Goal: Task Accomplishment & Management: Use online tool/utility

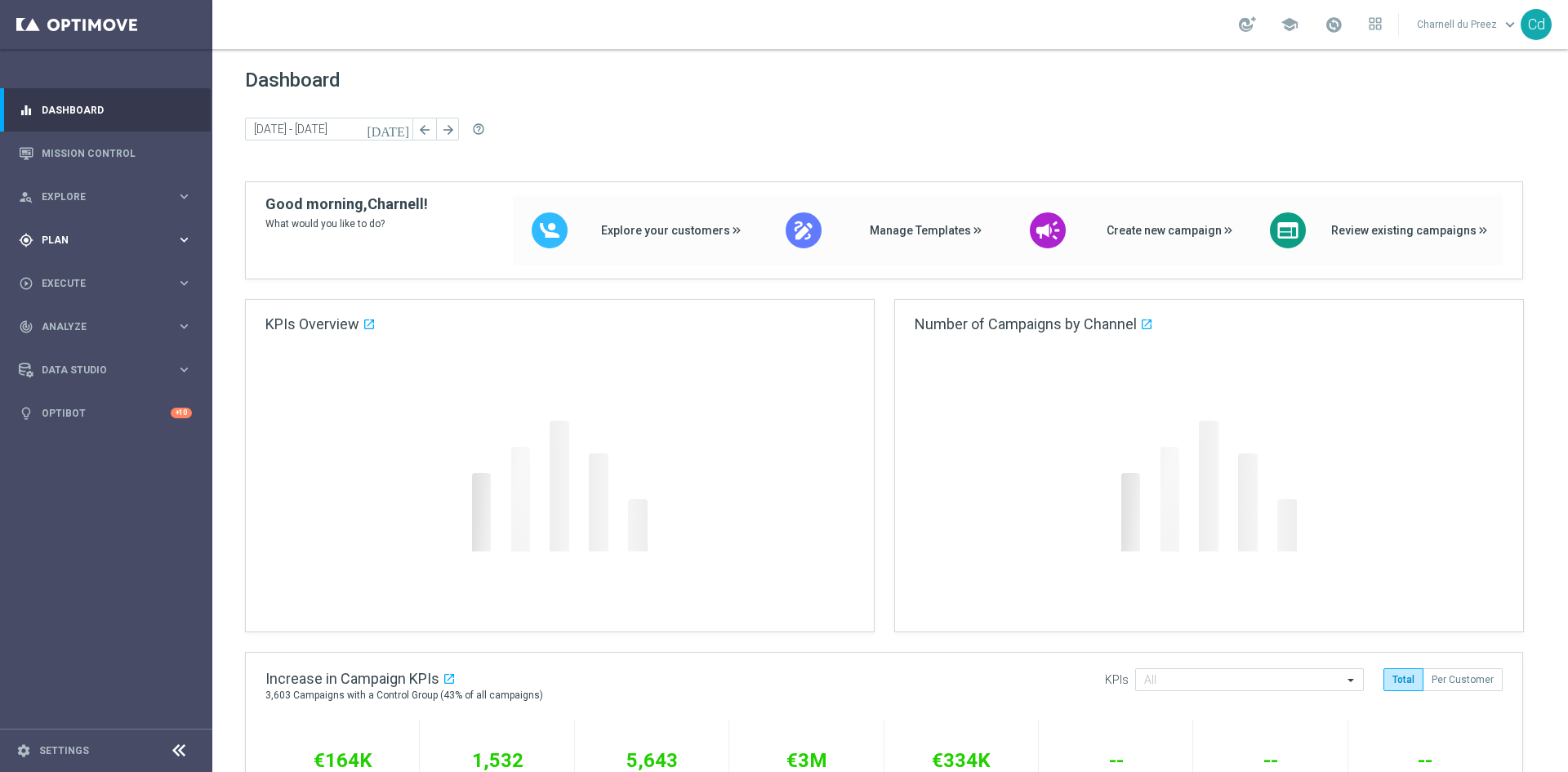
click at [70, 239] on span "Plan" at bounding box center [108, 241] width 135 height 10
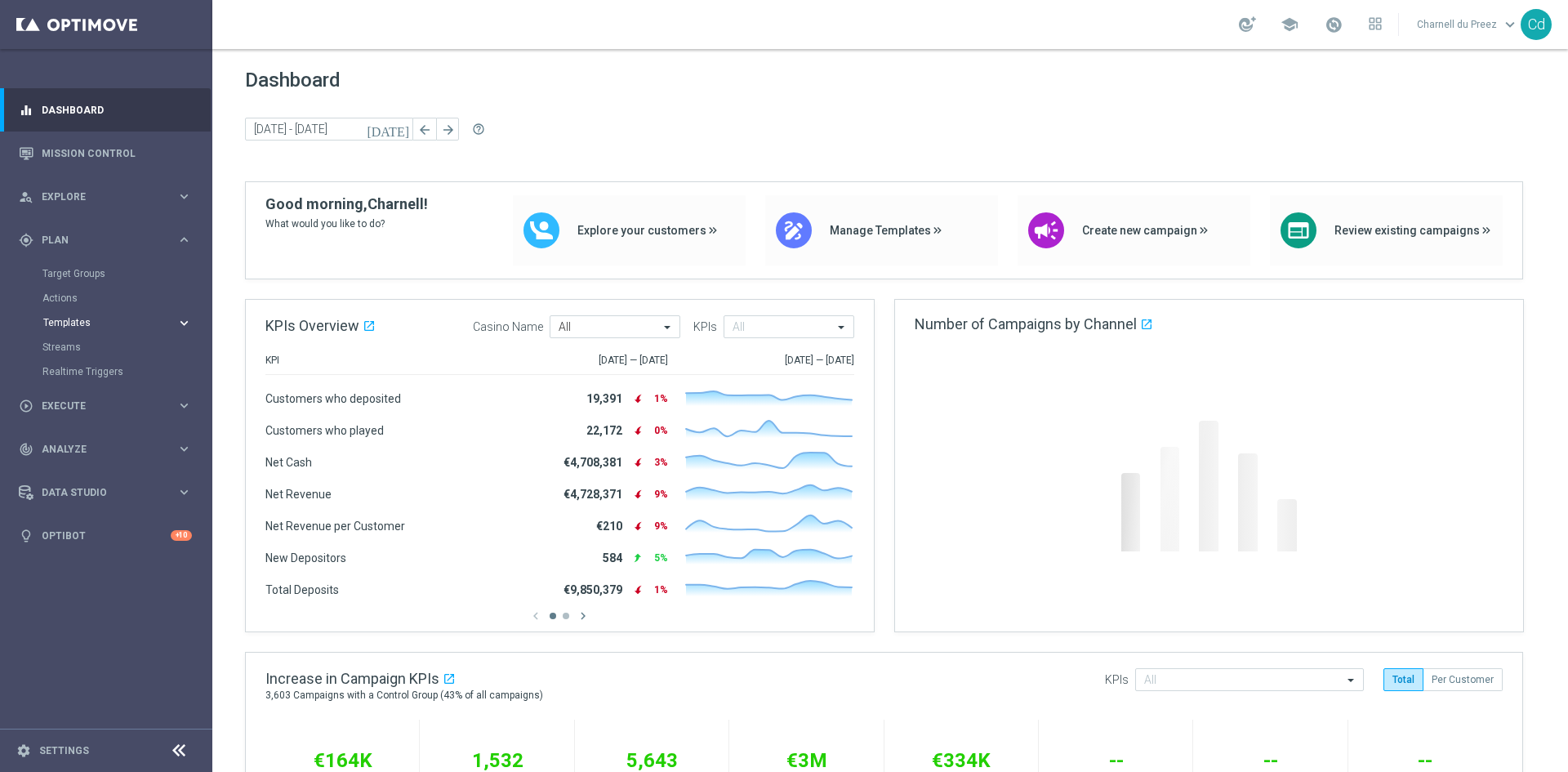
click at [79, 324] on span "Templates" at bounding box center [101, 322] width 117 height 10
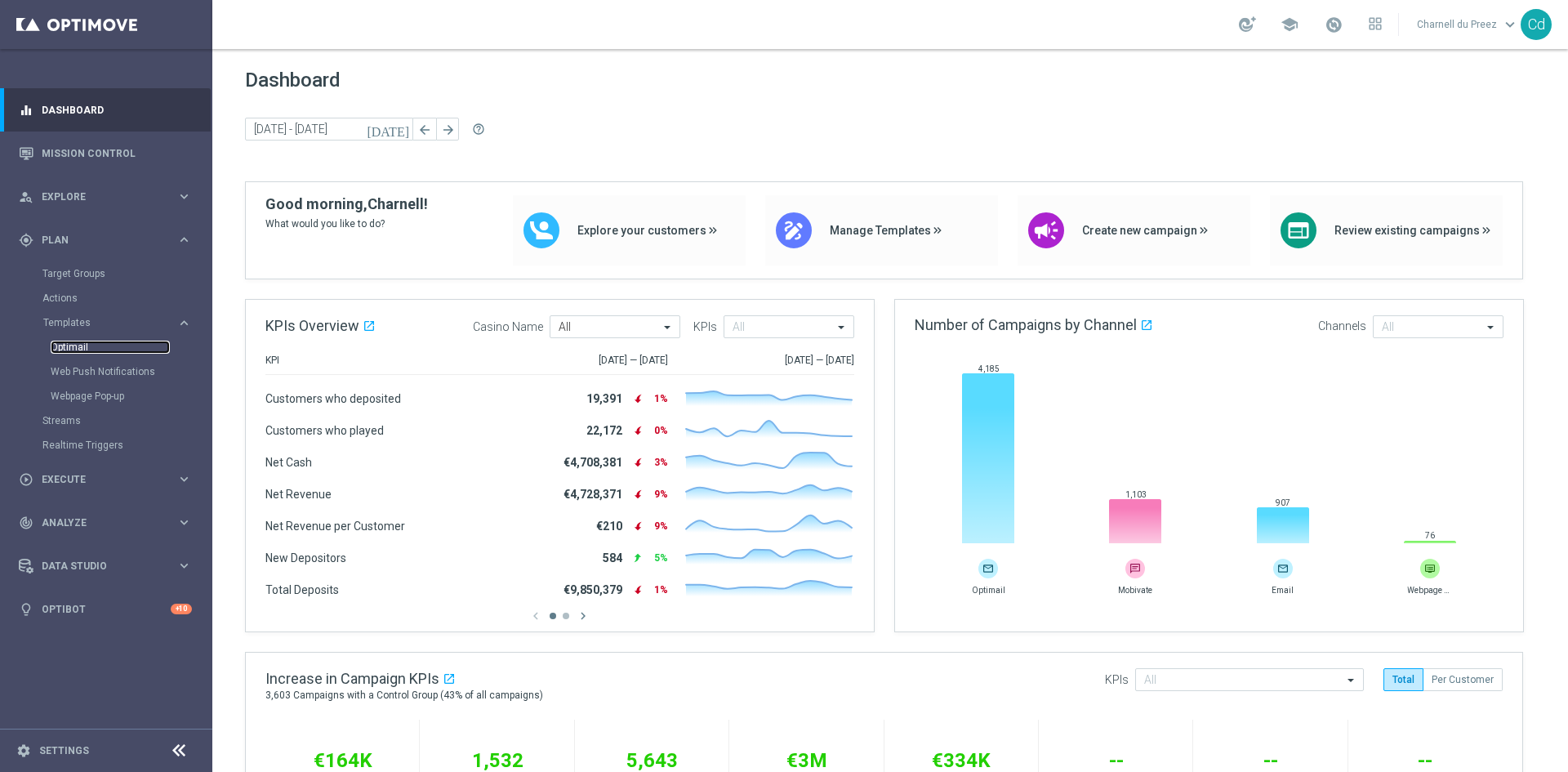
click at [85, 349] on link "Optimail" at bounding box center [110, 347] width 119 height 13
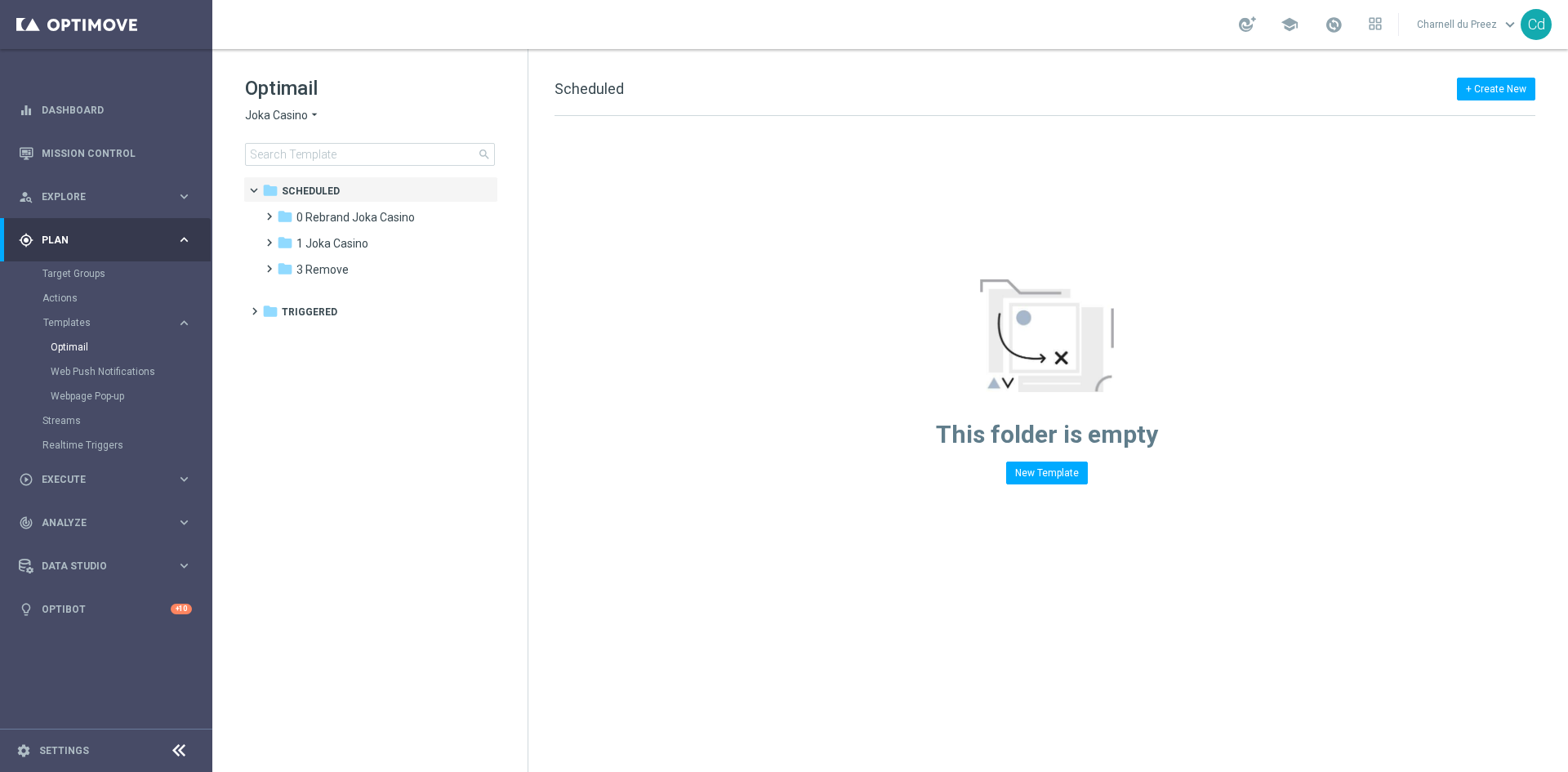
drag, startPoint x: 252, startPoint y: 121, endPoint x: 262, endPoint y: 121, distance: 10.0
click at [252, 121] on span "Joka Casino" at bounding box center [276, 115] width 63 height 16
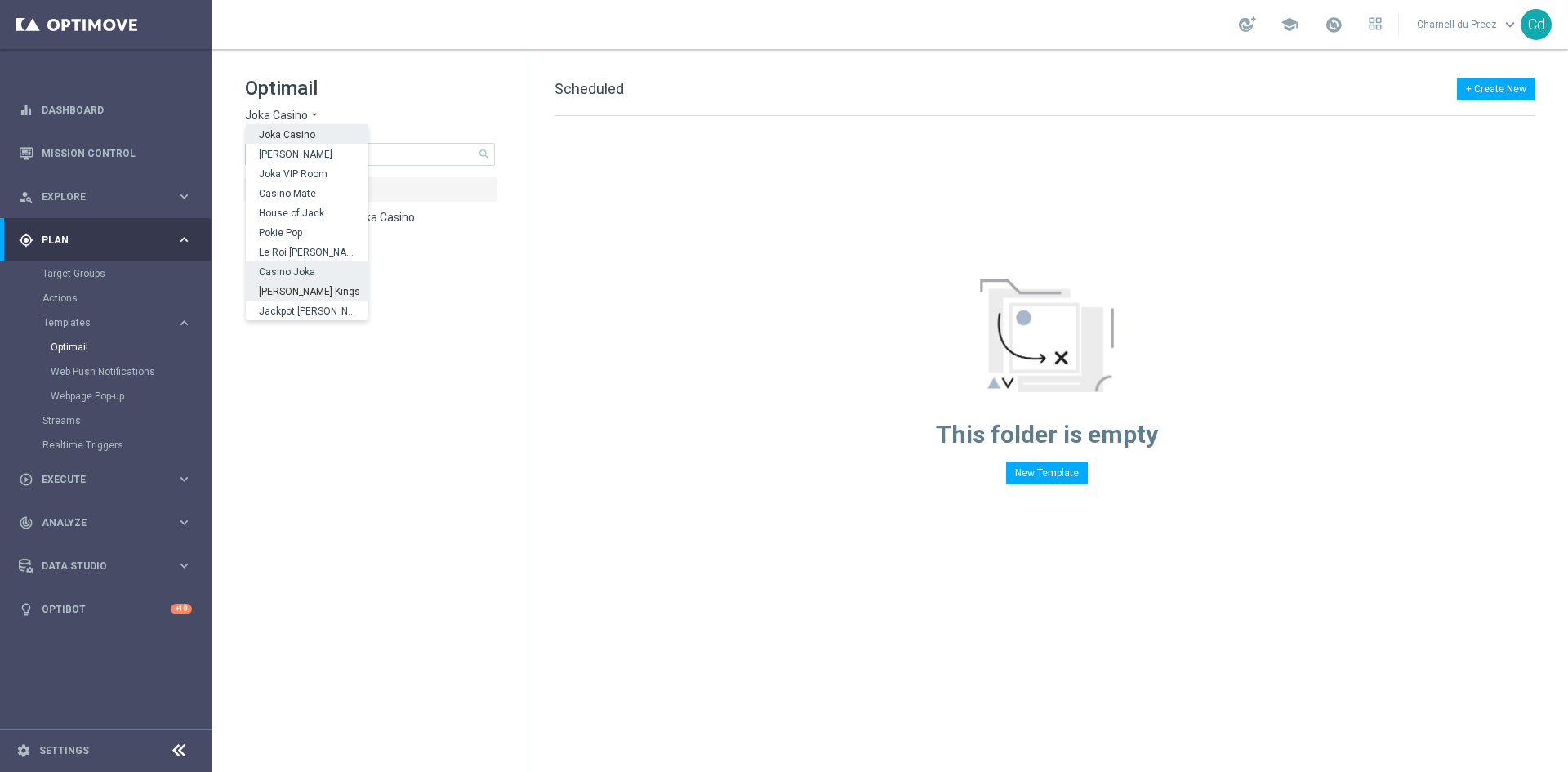
click at [0, 0] on span "Casino Joka" at bounding box center [0, 0] width 0 height 0
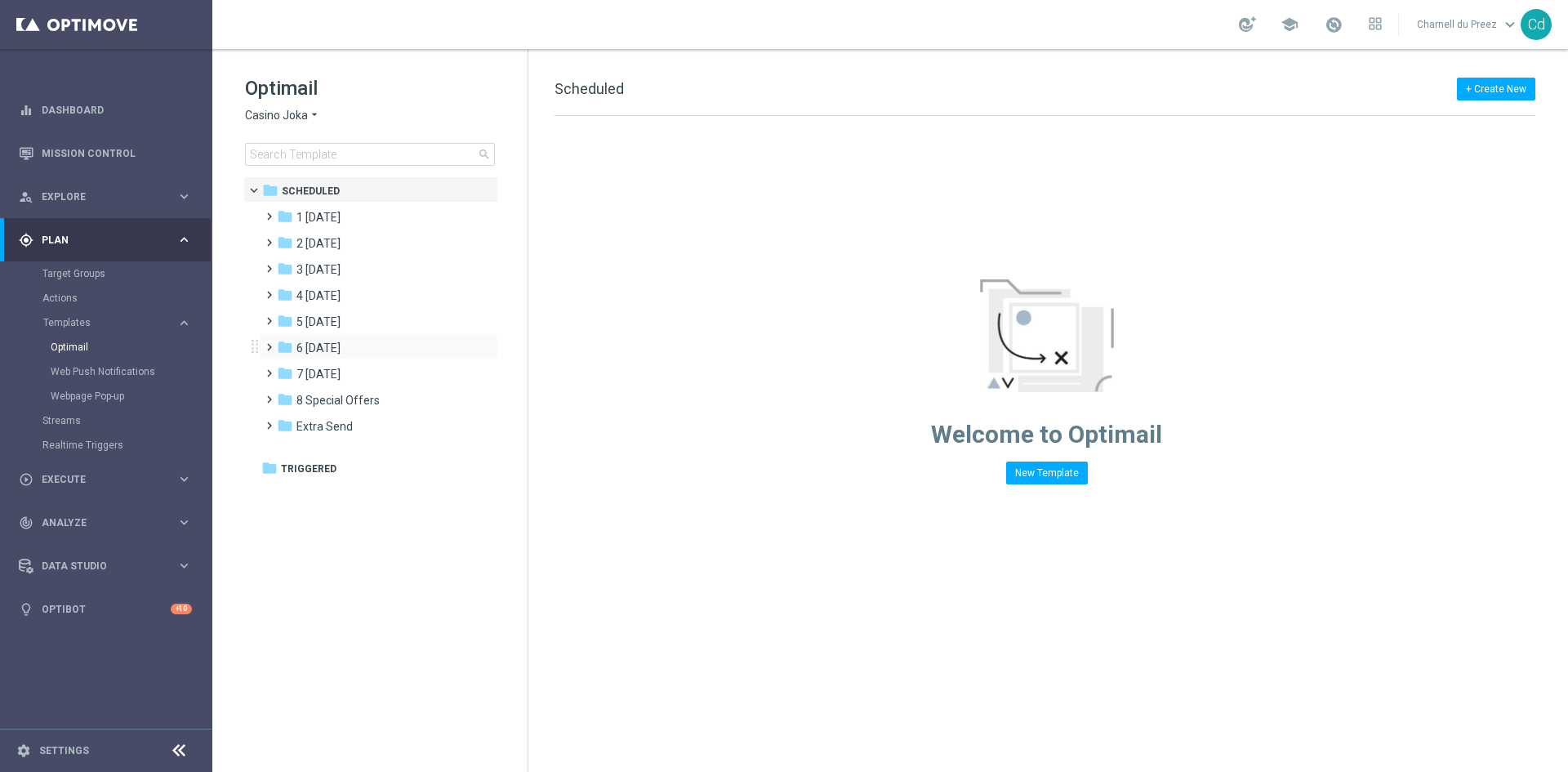
click at [267, 343] on span at bounding box center [265, 340] width 7 height 7
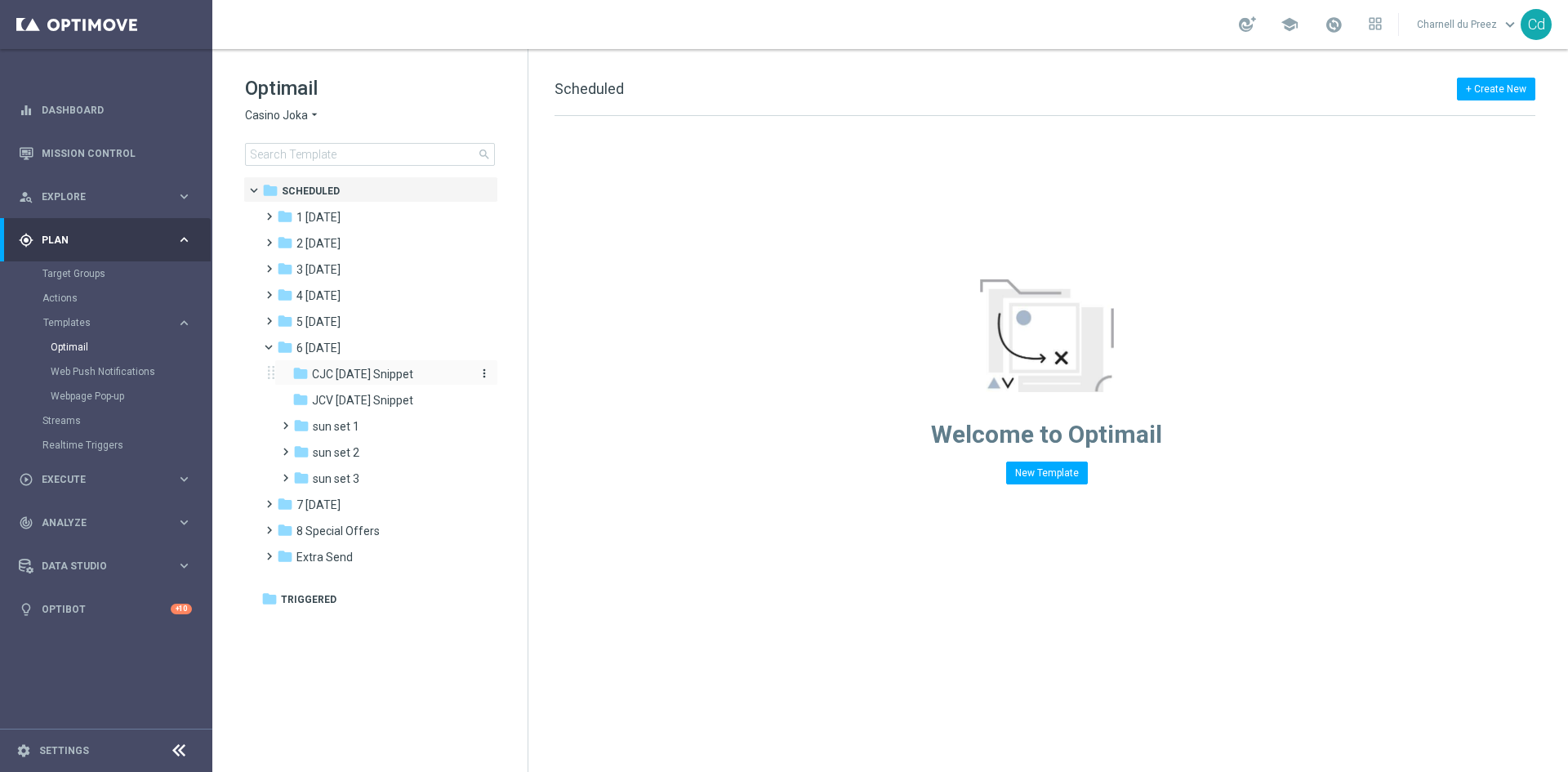
click at [411, 367] on span "CJC [DATE] Snippet" at bounding box center [363, 374] width 102 height 15
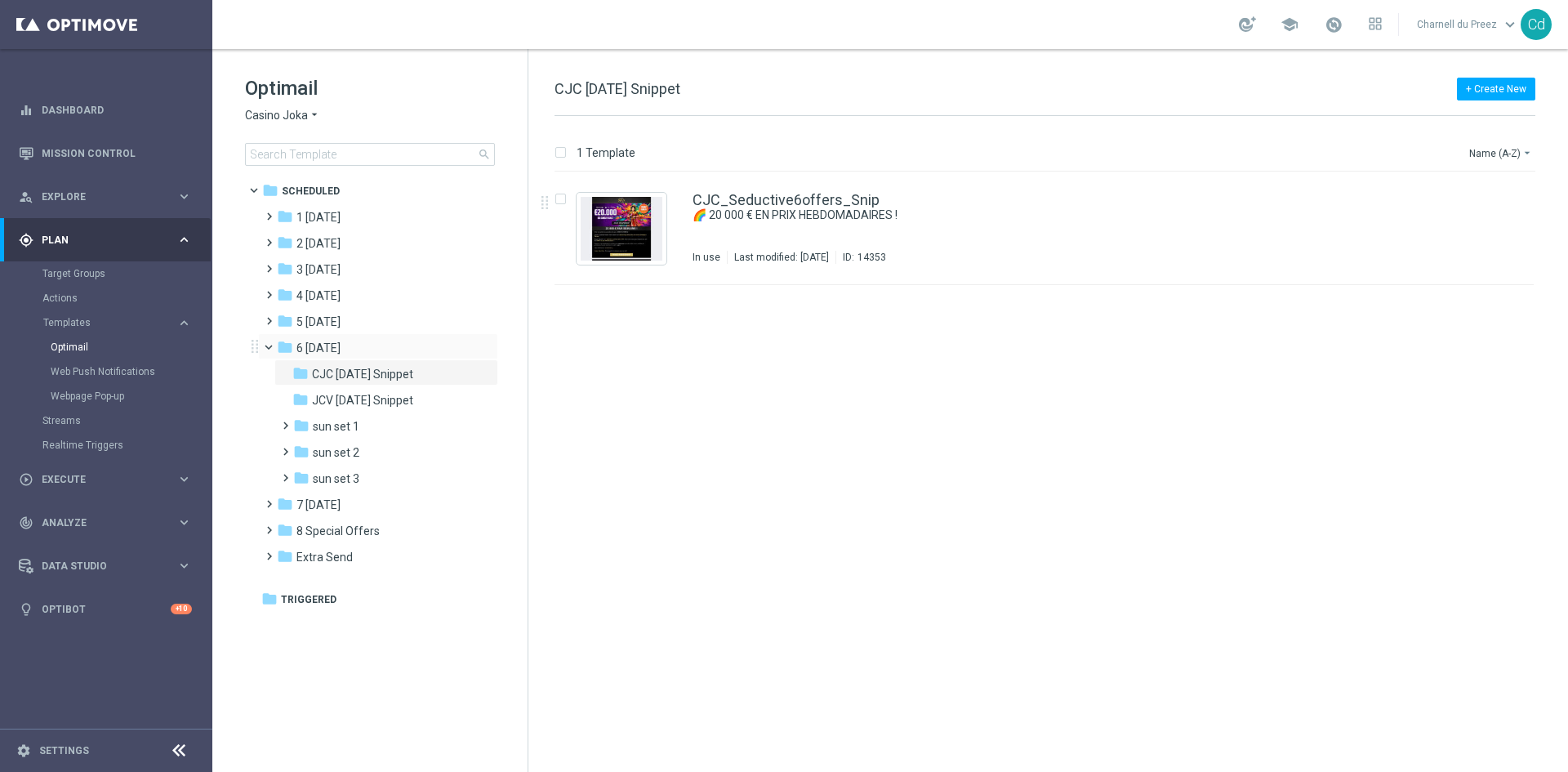
click at [260, 341] on span at bounding box center [269, 346] width 20 height 15
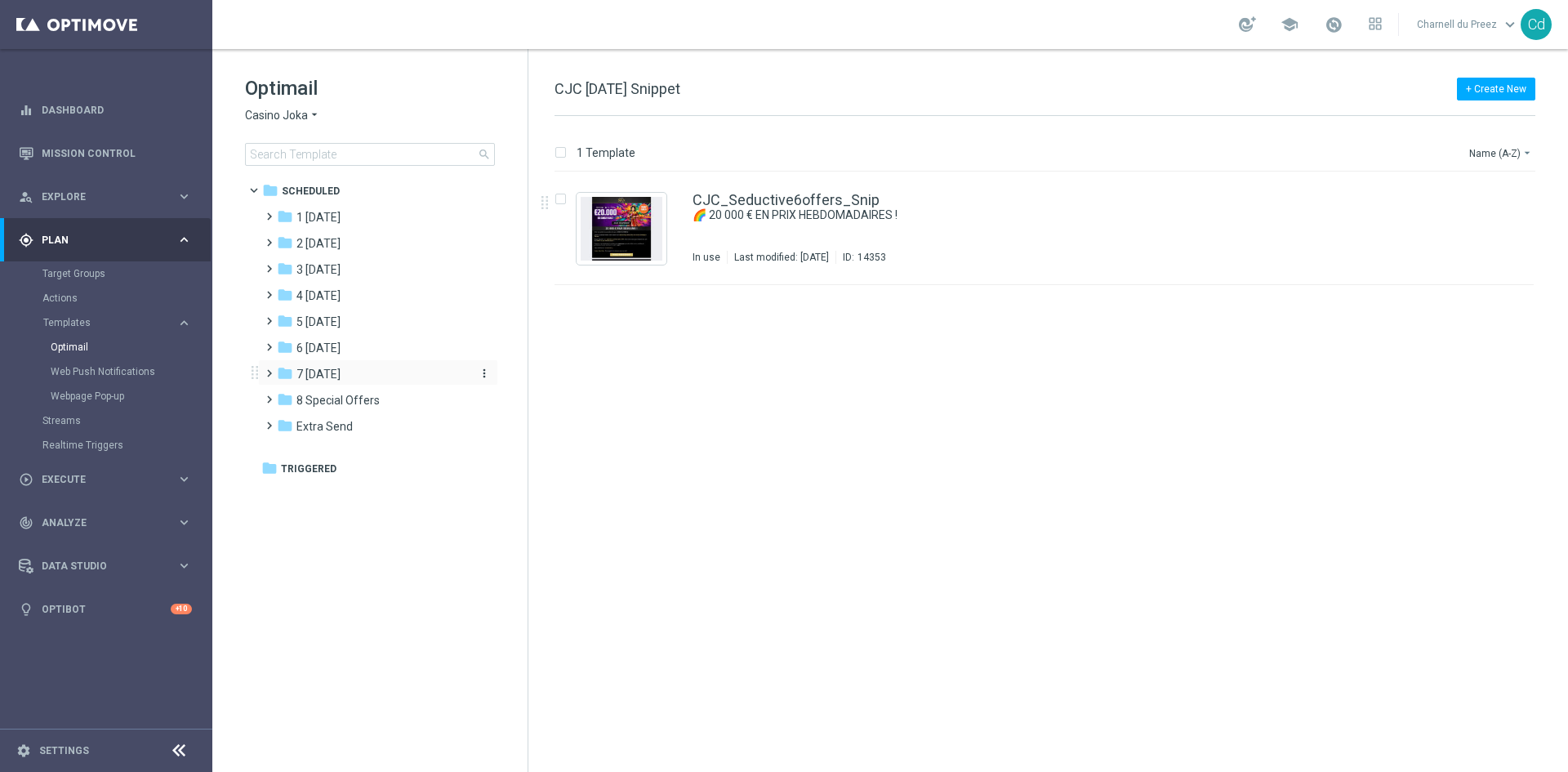
click at [341, 376] on span "7 [DATE]" at bounding box center [318, 374] width 44 height 15
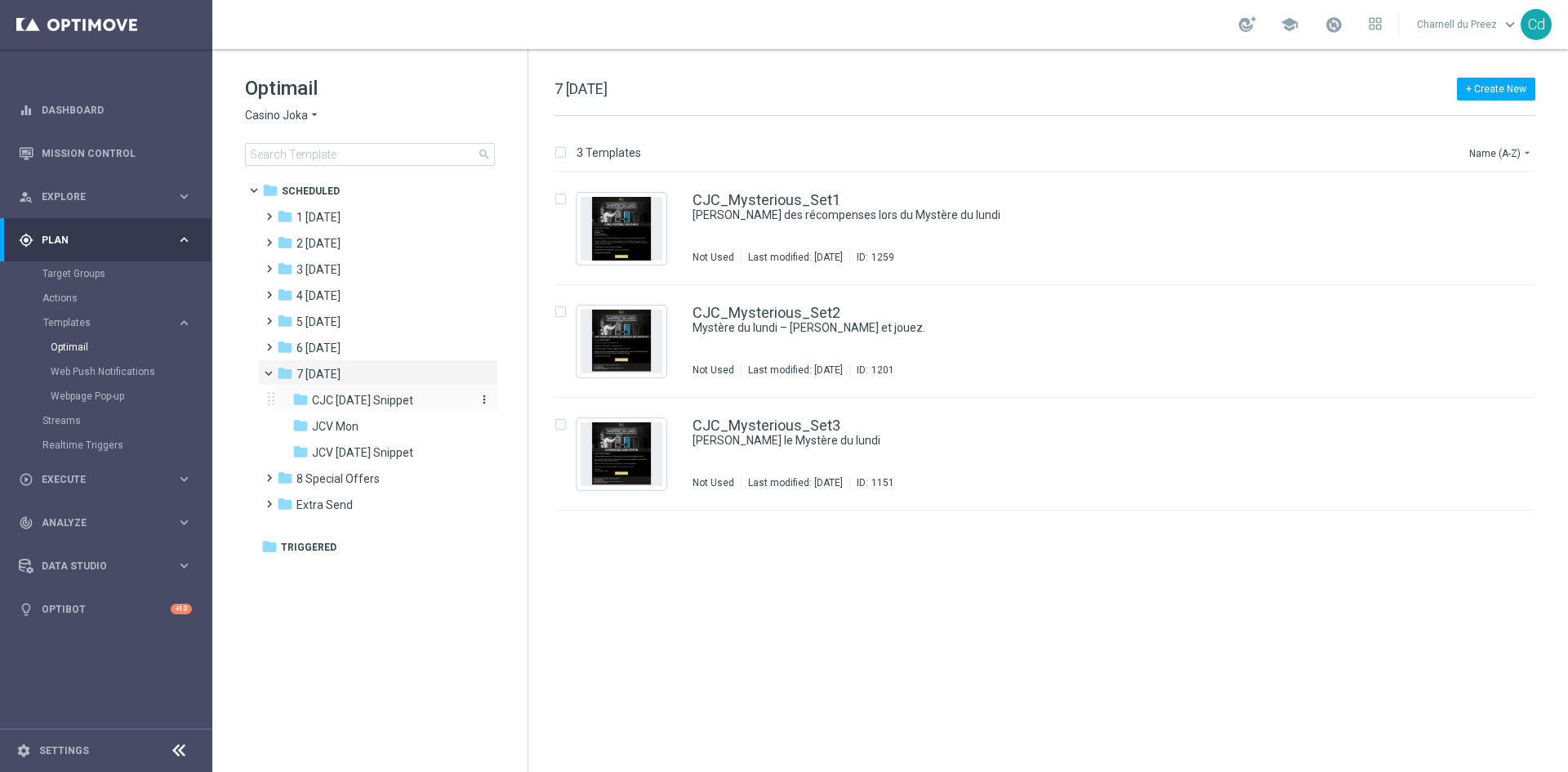
click at [378, 398] on span "CJC [DATE] Snippet" at bounding box center [363, 400] width 102 height 15
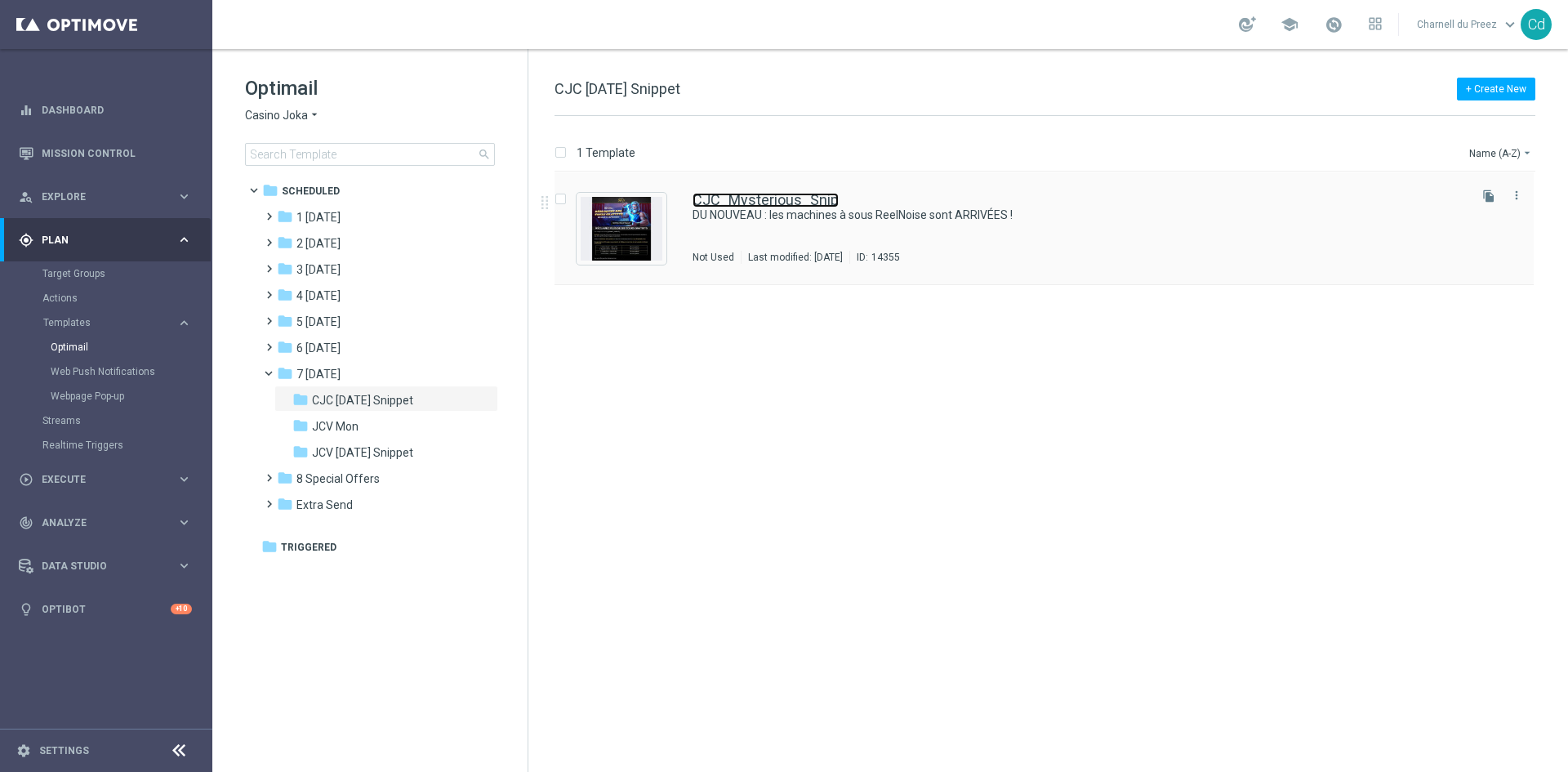
click at [746, 195] on link "CJC_Mysterious_Snip" at bounding box center [765, 200] width 146 height 15
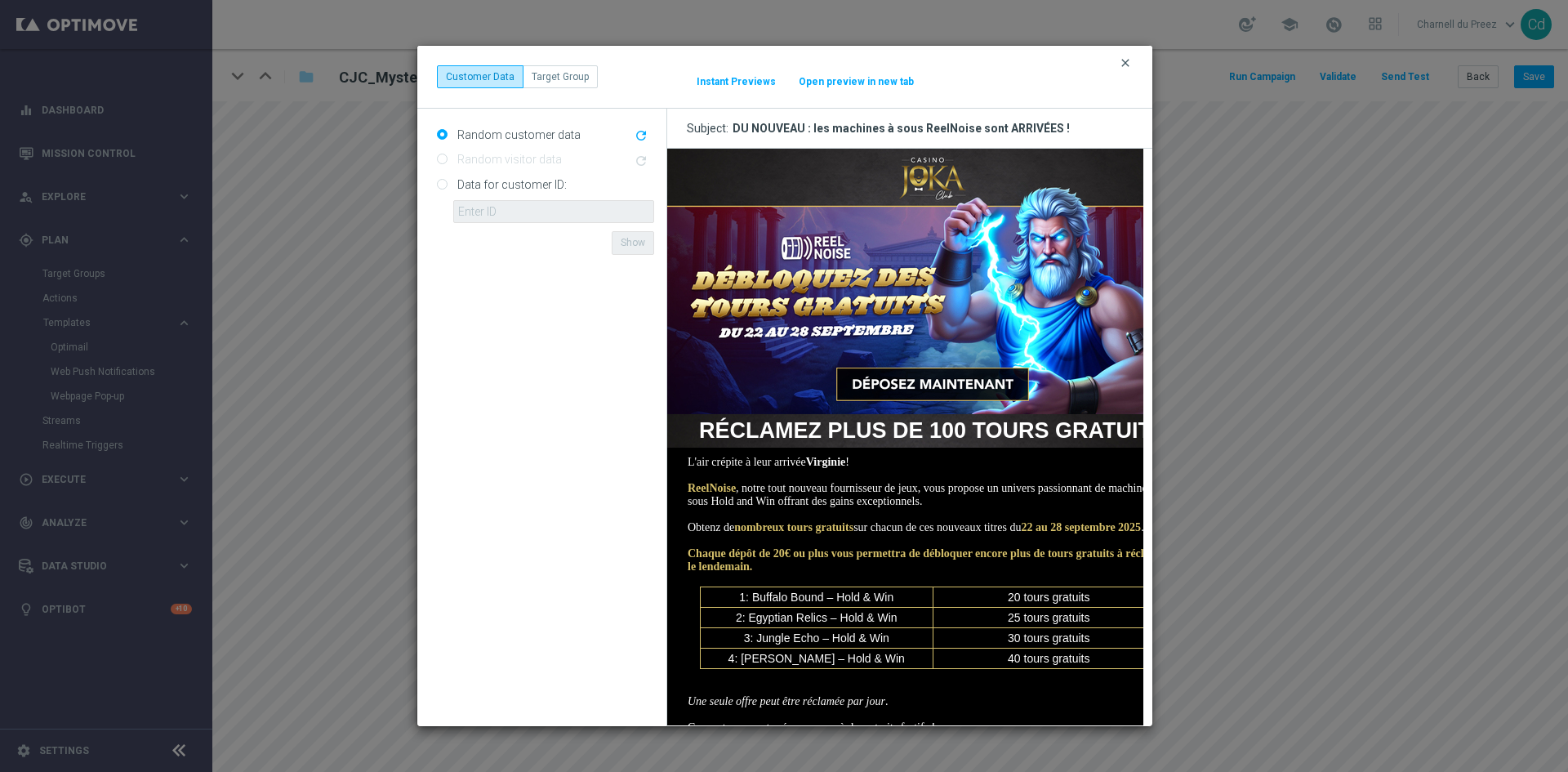
click at [1127, 61] on icon "clear" at bounding box center [1126, 63] width 13 height 13
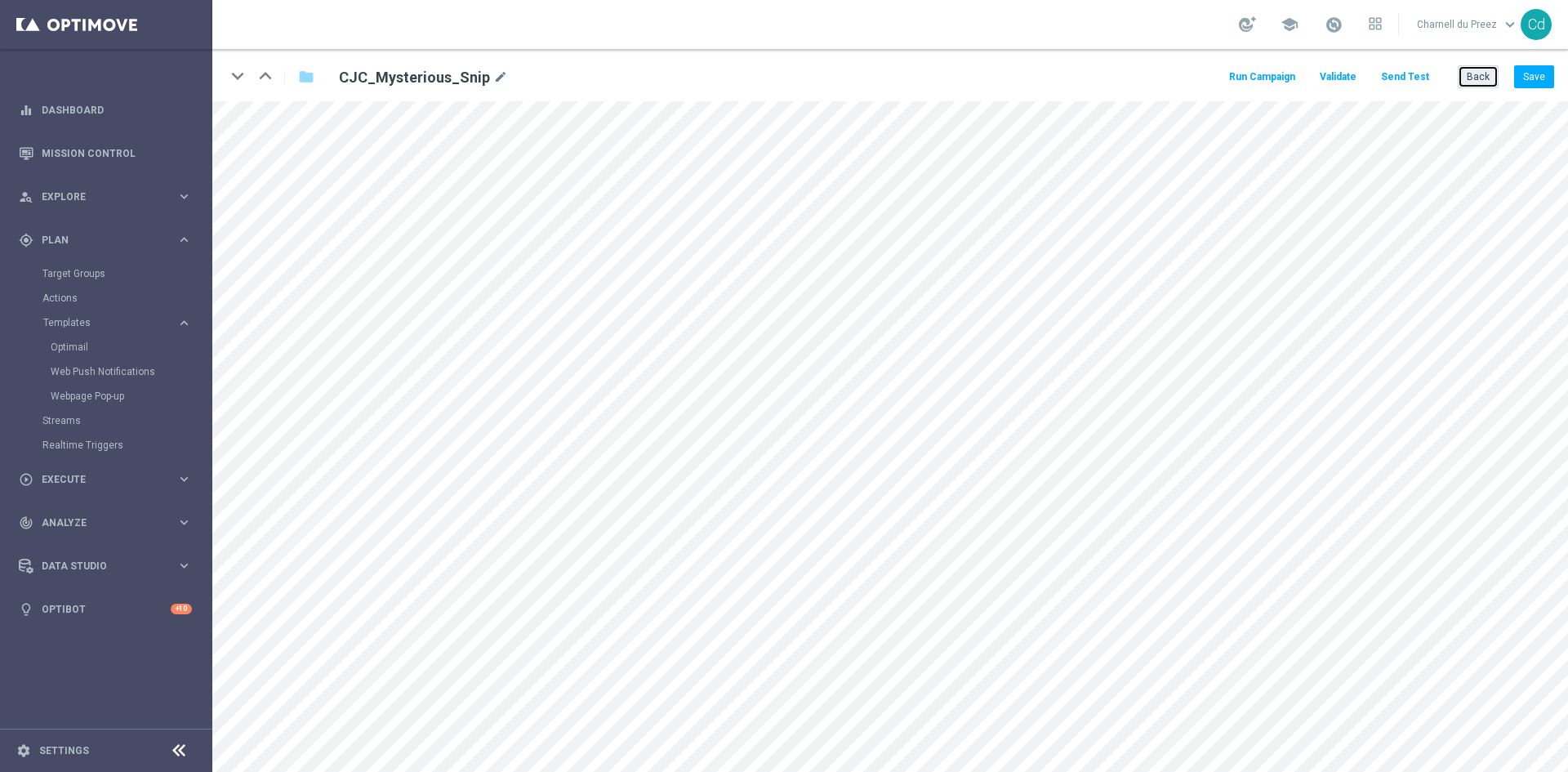
click at [1482, 81] on button "Back" at bounding box center [1478, 77] width 41 height 23
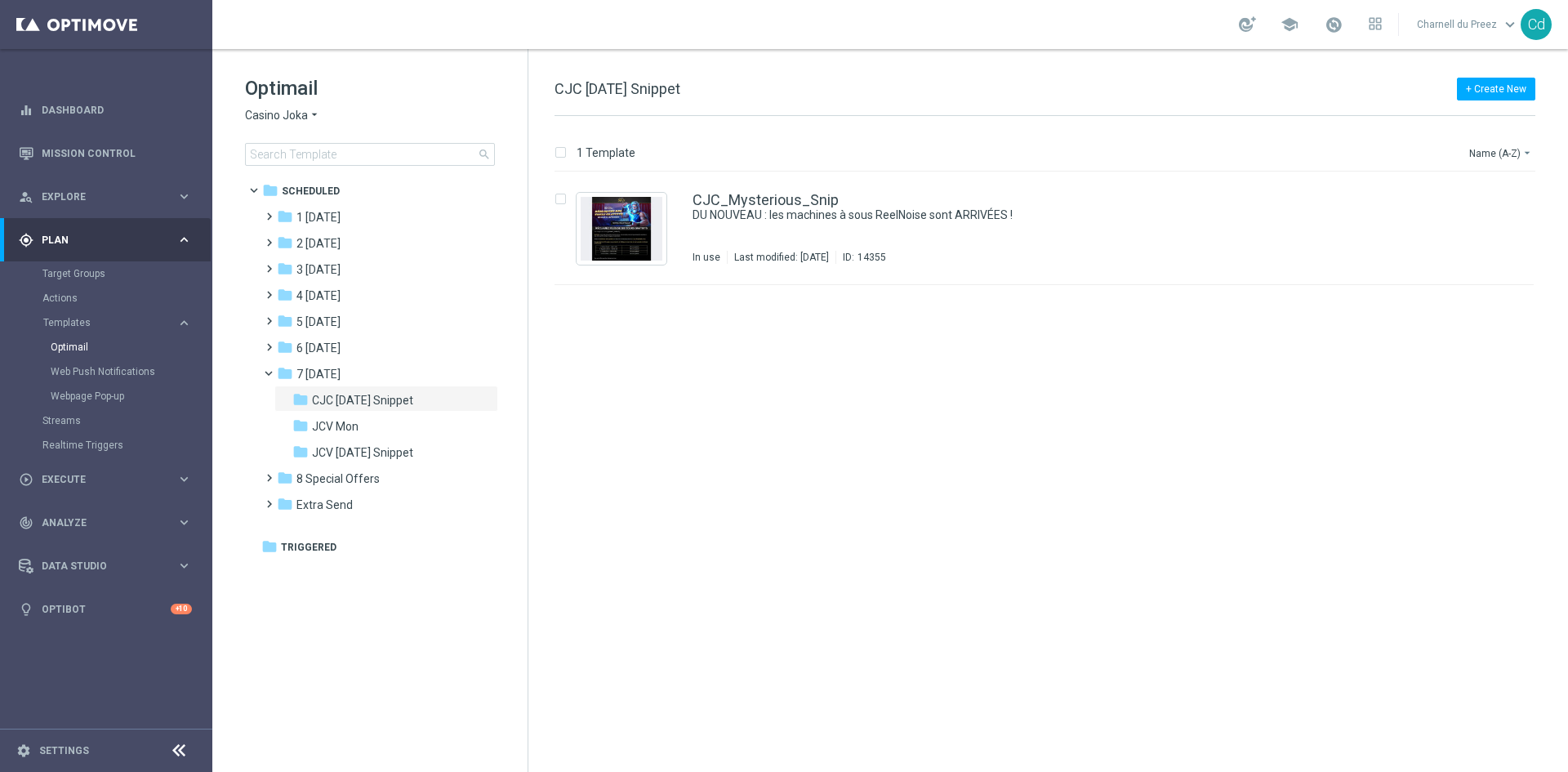
click at [392, 453] on span "JCV [DATE] Snippet" at bounding box center [363, 453] width 102 height 15
click at [772, 198] on link "JCV_Mysterious_Snip" at bounding box center [765, 200] width 145 height 15
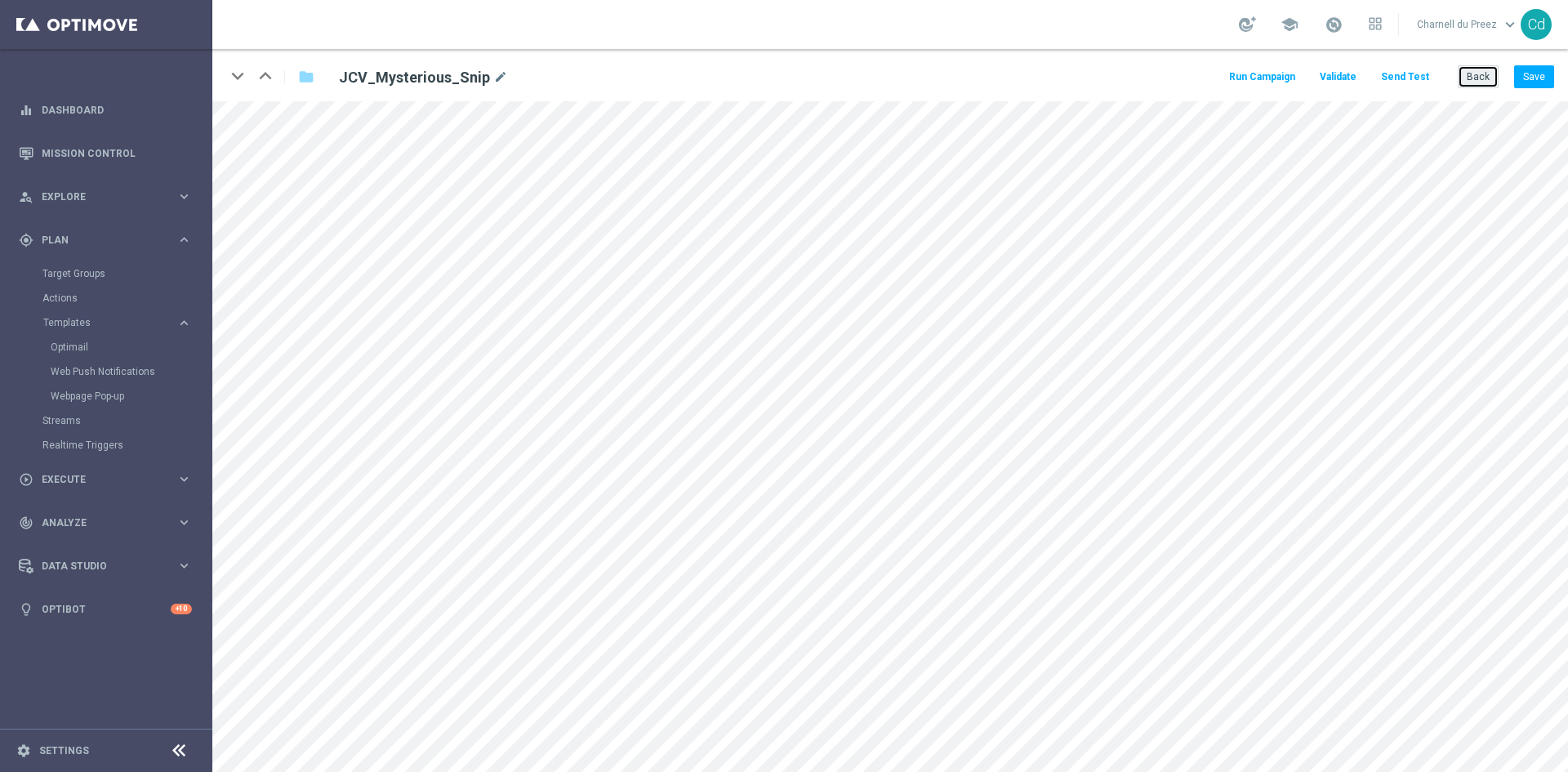
click at [1477, 77] on button "Back" at bounding box center [1478, 77] width 41 height 23
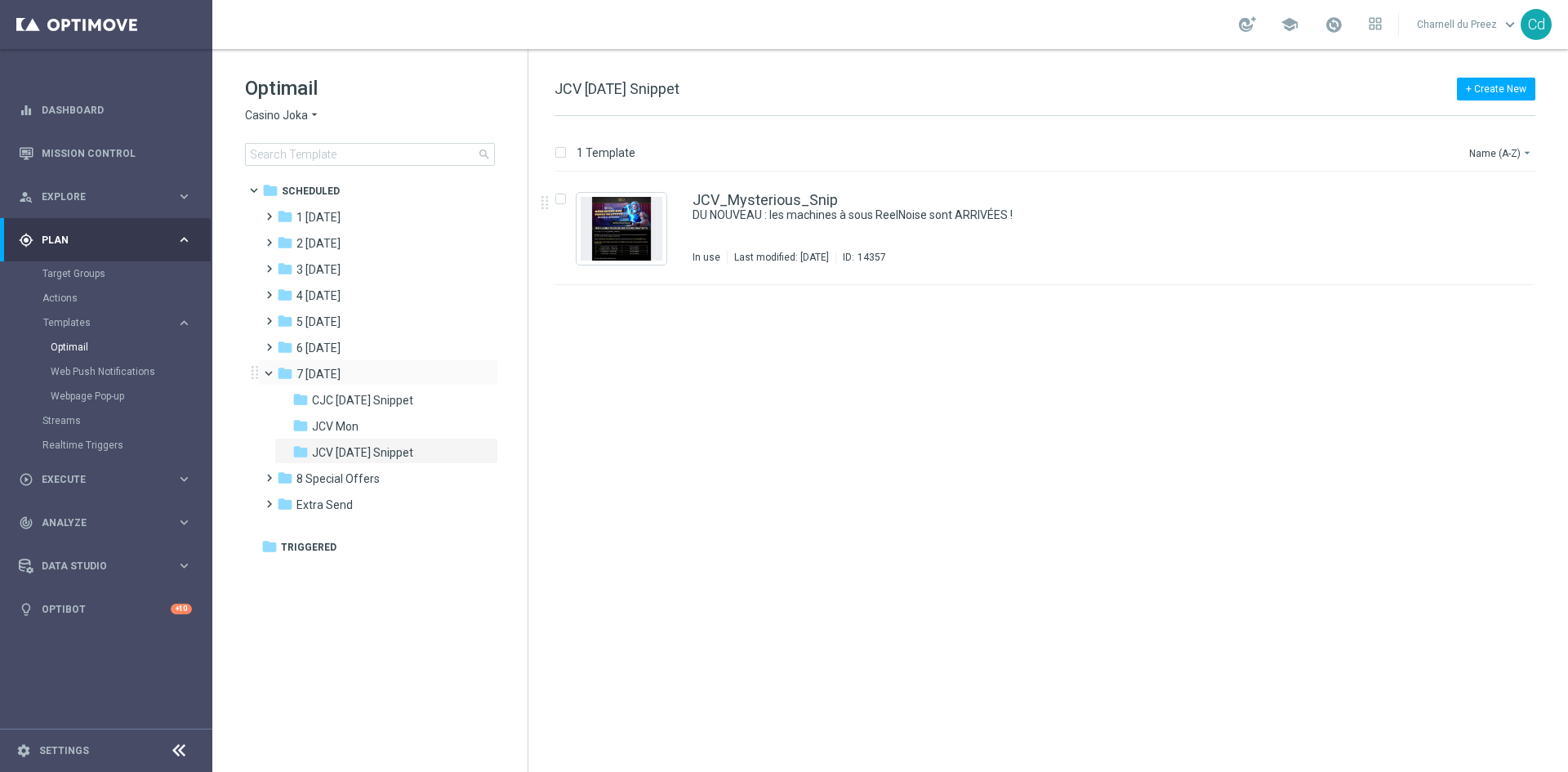
click at [273, 374] on span at bounding box center [276, 369] width 7 height 7
click at [255, 107] on span "Casino Joka" at bounding box center [276, 115] width 63 height 16
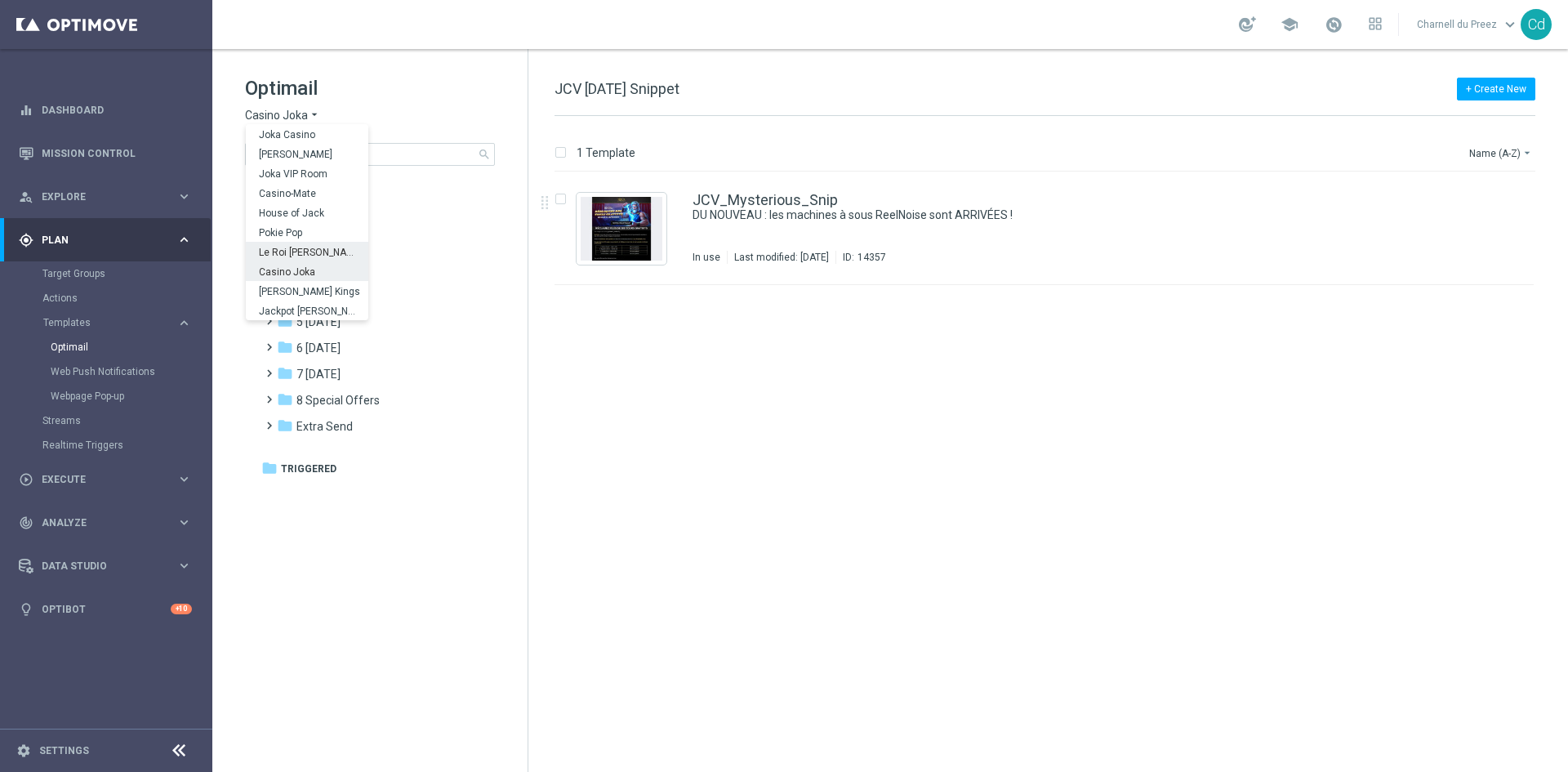
click at [0, 0] on span "Le Roi [PERSON_NAME]" at bounding box center [0, 0] width 0 height 0
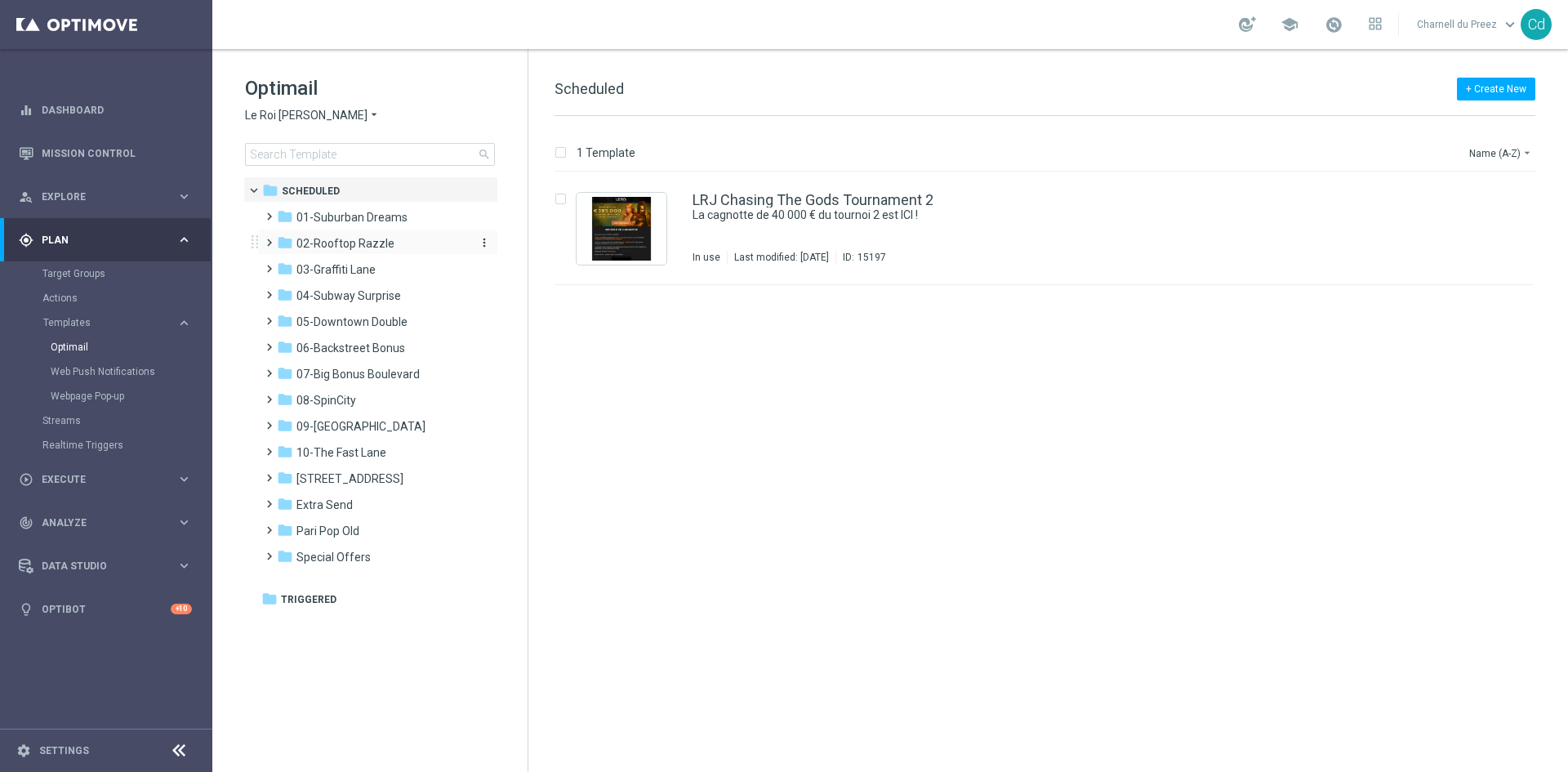
click at [327, 243] on span "02-Rooftop Razzle" at bounding box center [346, 244] width 98 height 15
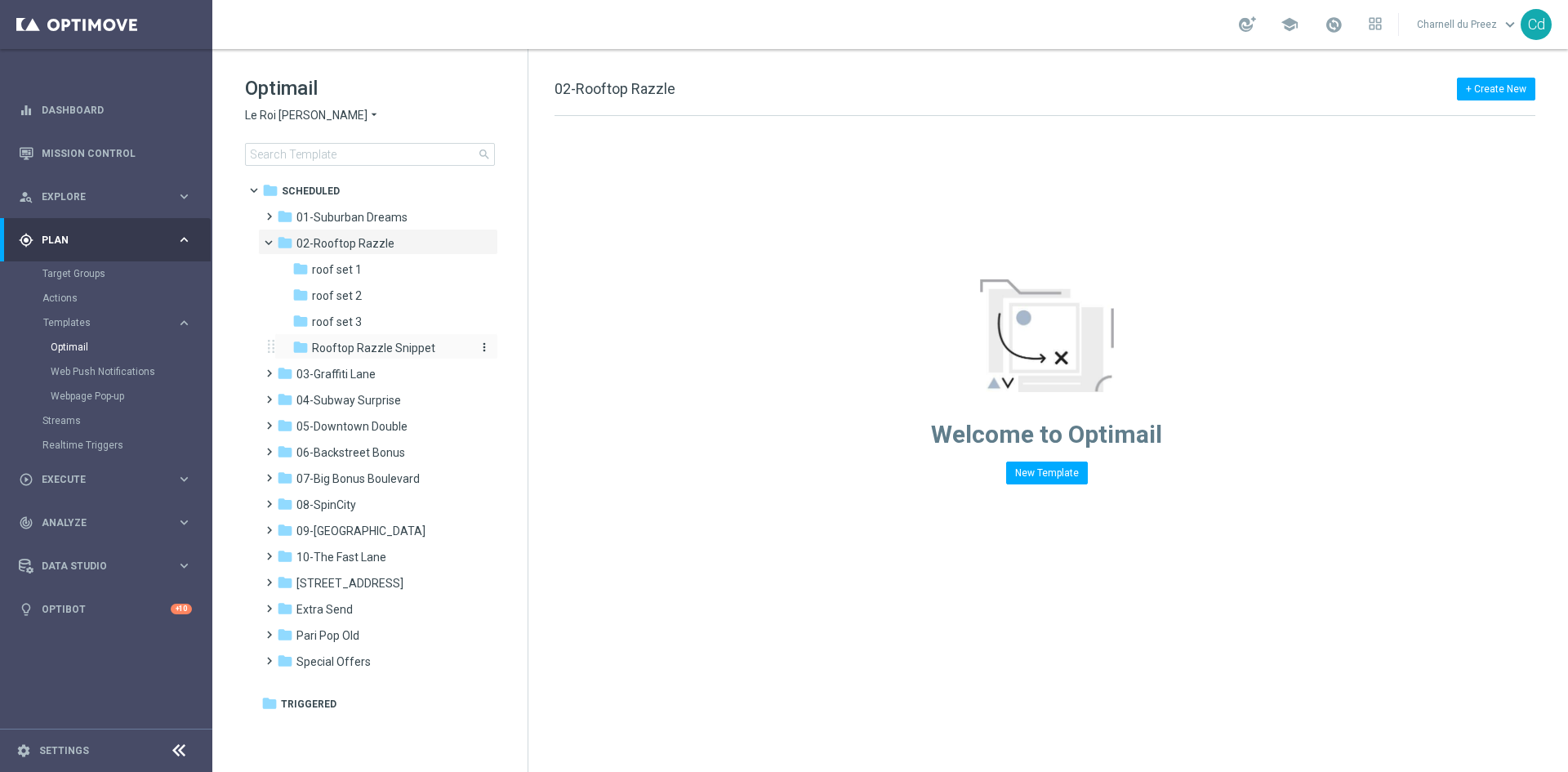
click at [381, 342] on span "Rooftop Razzle Snippet" at bounding box center [374, 348] width 123 height 15
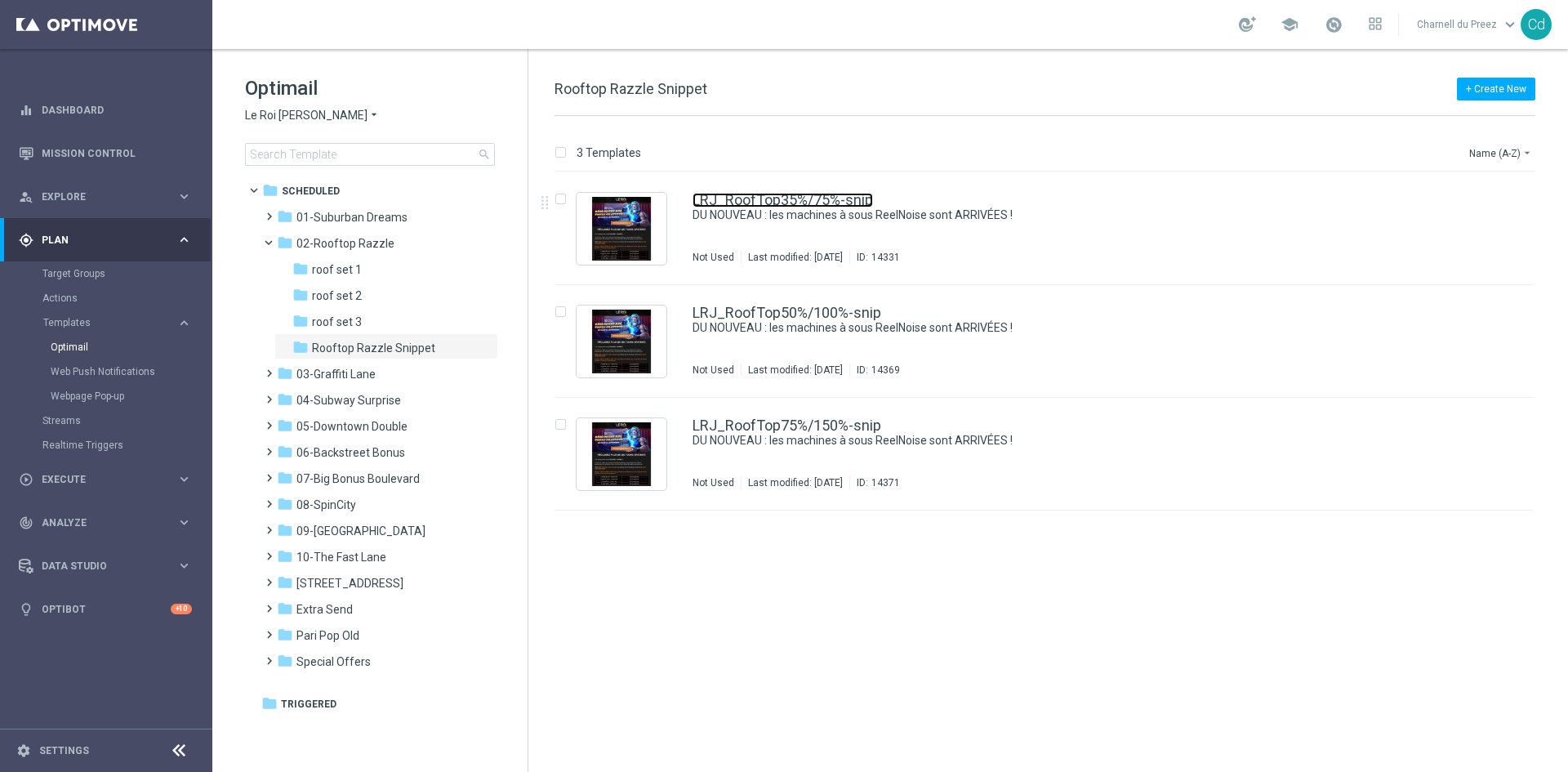
drag, startPoint x: 778, startPoint y: 204, endPoint x: 896, endPoint y: 229, distance: 120.6
click at [778, 204] on link "LRJ_RoofTop35%/75%-snip" at bounding box center [783, 200] width 180 height 15
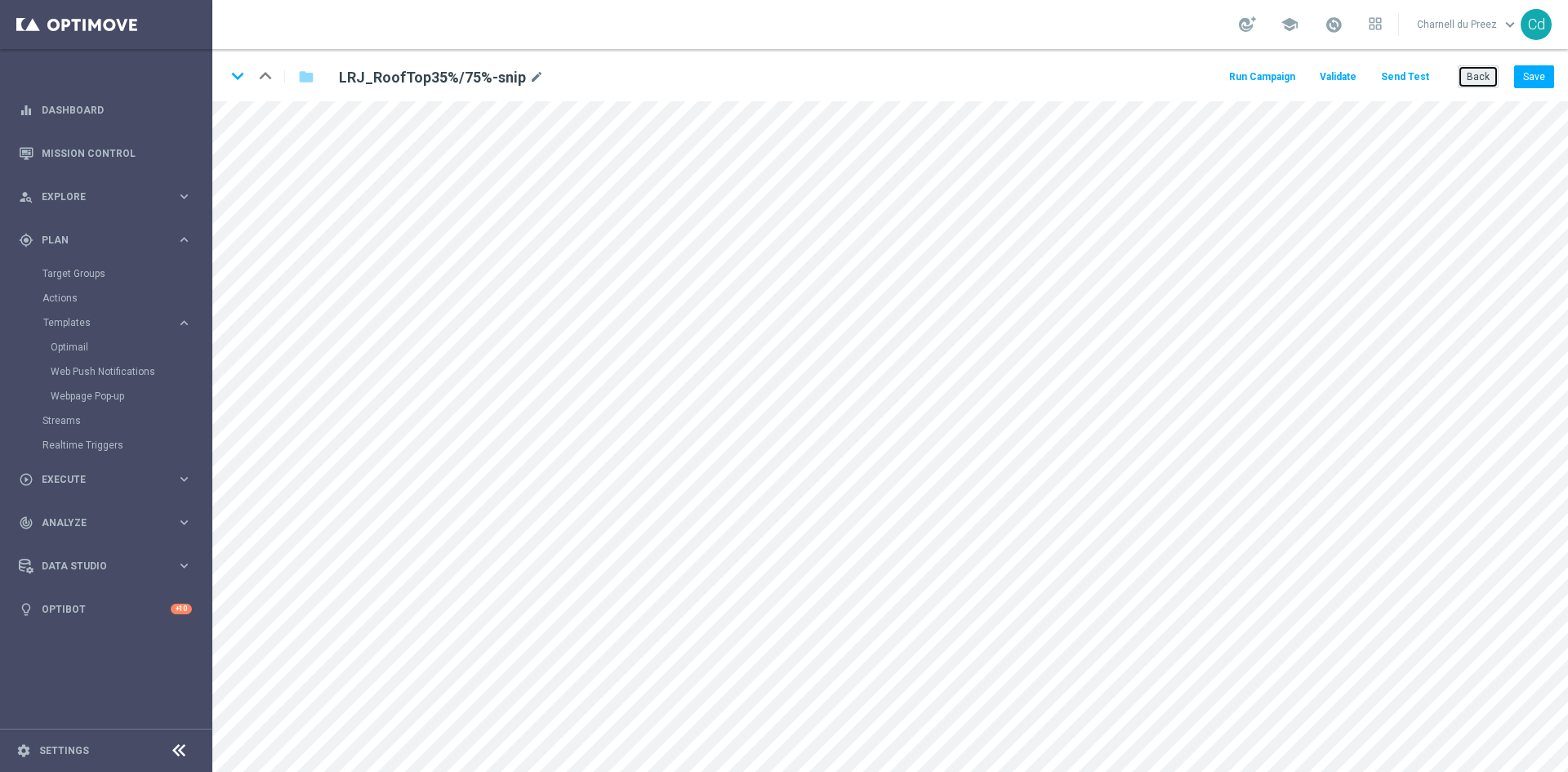
click at [1488, 81] on button "Back" at bounding box center [1478, 77] width 41 height 23
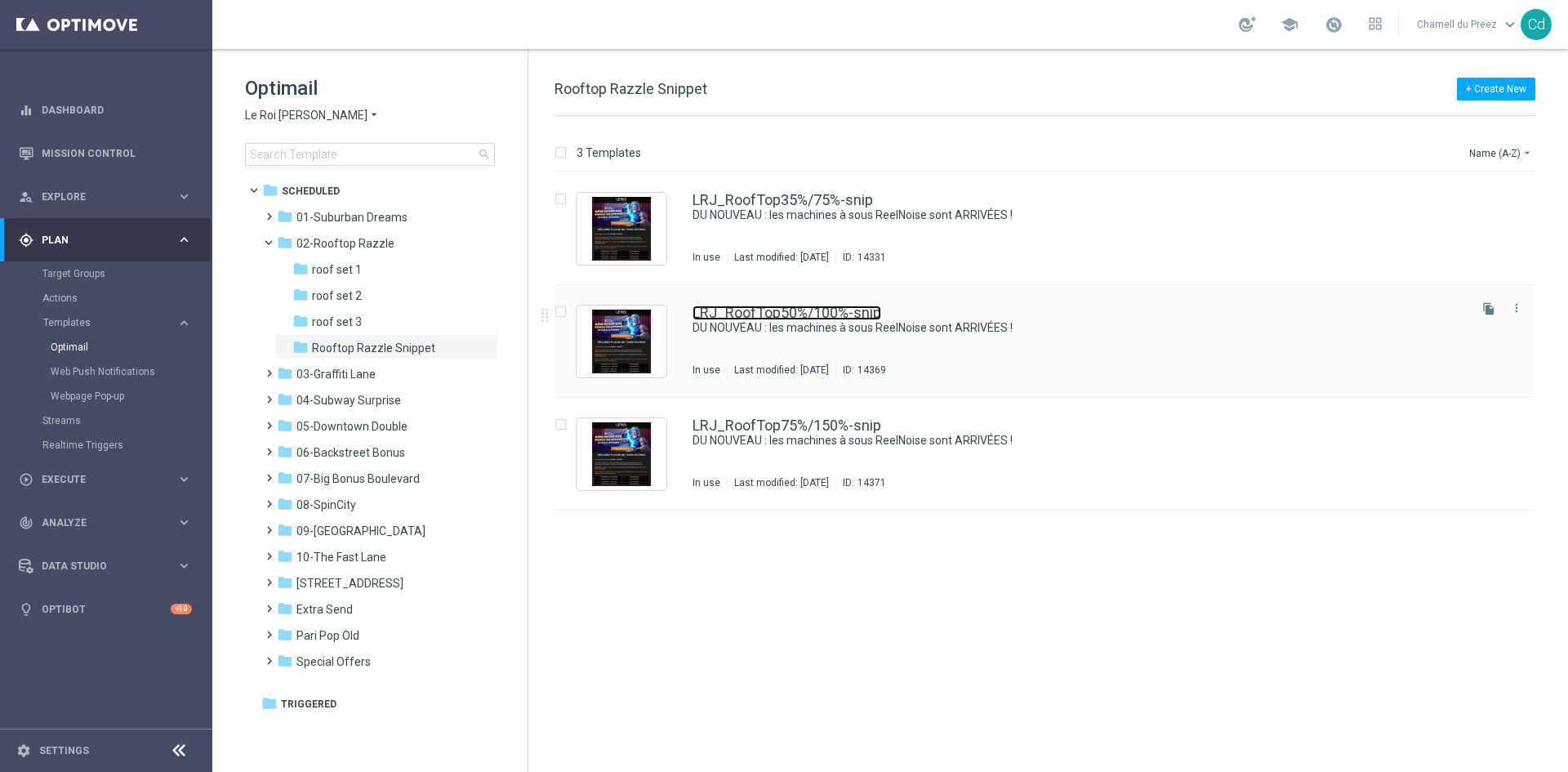
click at [833, 311] on link "LRJ_RoofTop50%/100%-snip" at bounding box center [787, 313] width 188 height 15
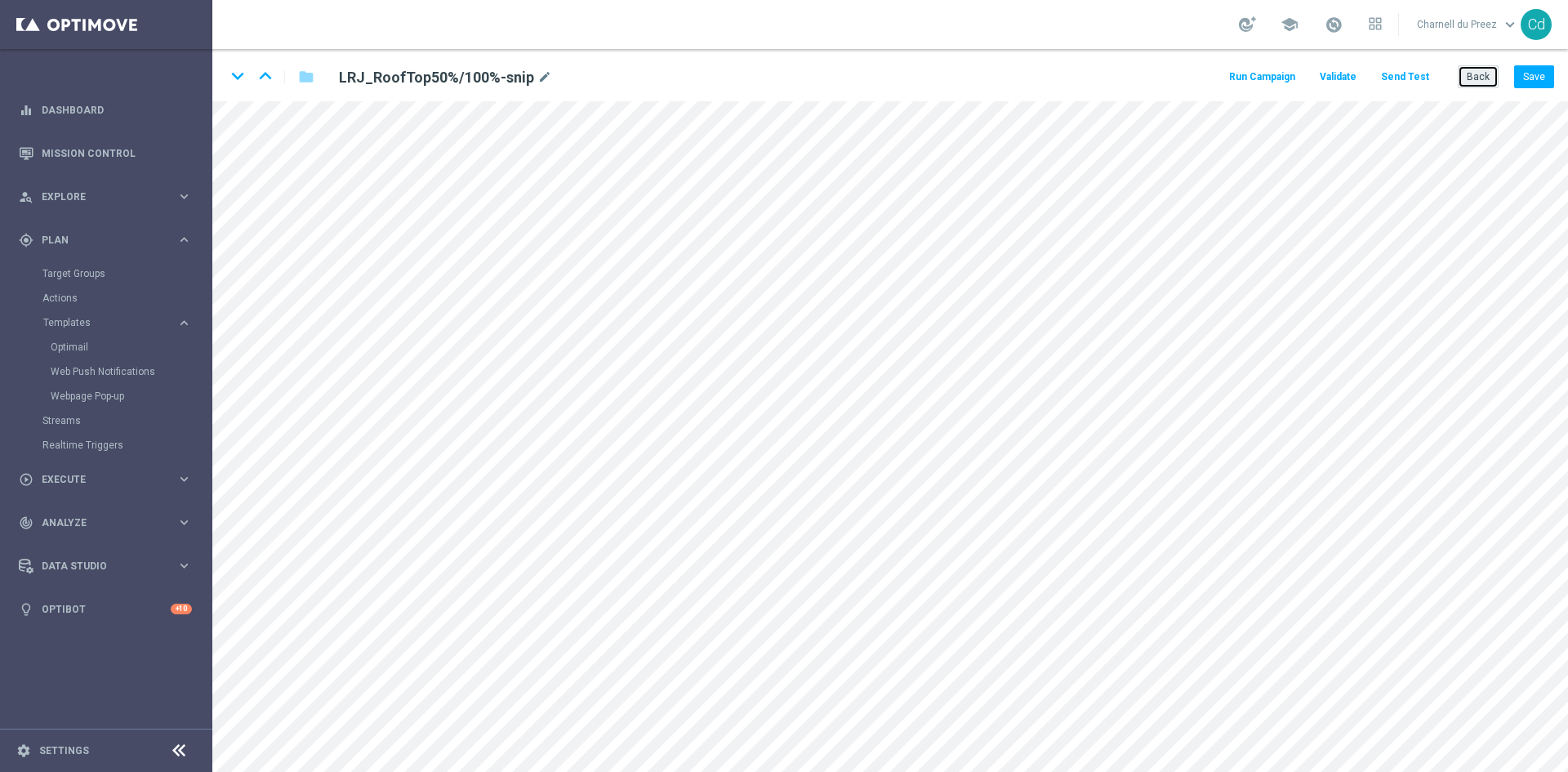
click at [1480, 76] on button "Back" at bounding box center [1478, 77] width 41 height 23
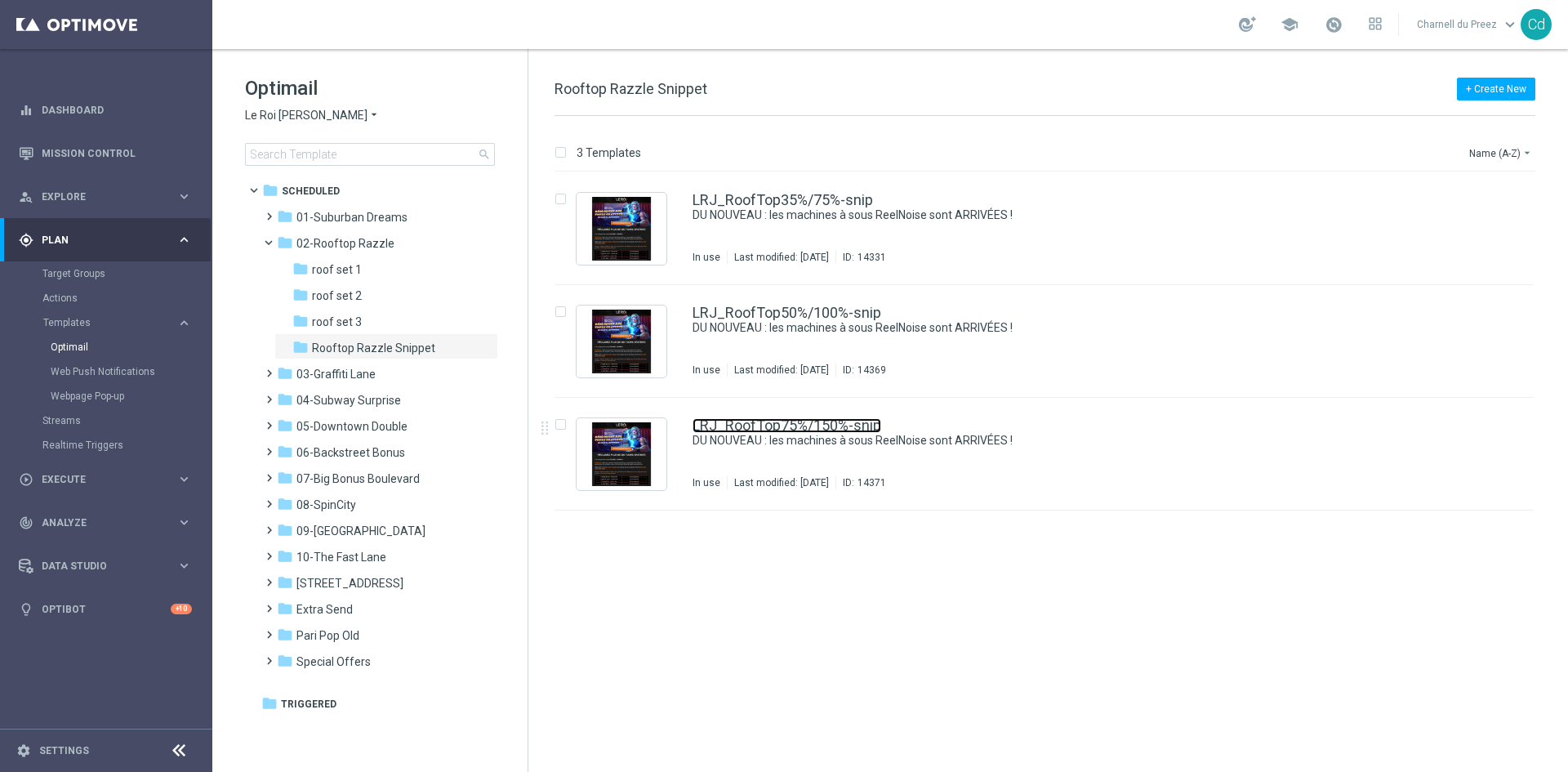
drag, startPoint x: 830, startPoint y: 426, endPoint x: 862, endPoint y: 426, distance: 32.0
click at [830, 426] on link "LRJ_RoofTop75%/150%-snip" at bounding box center [787, 426] width 188 height 15
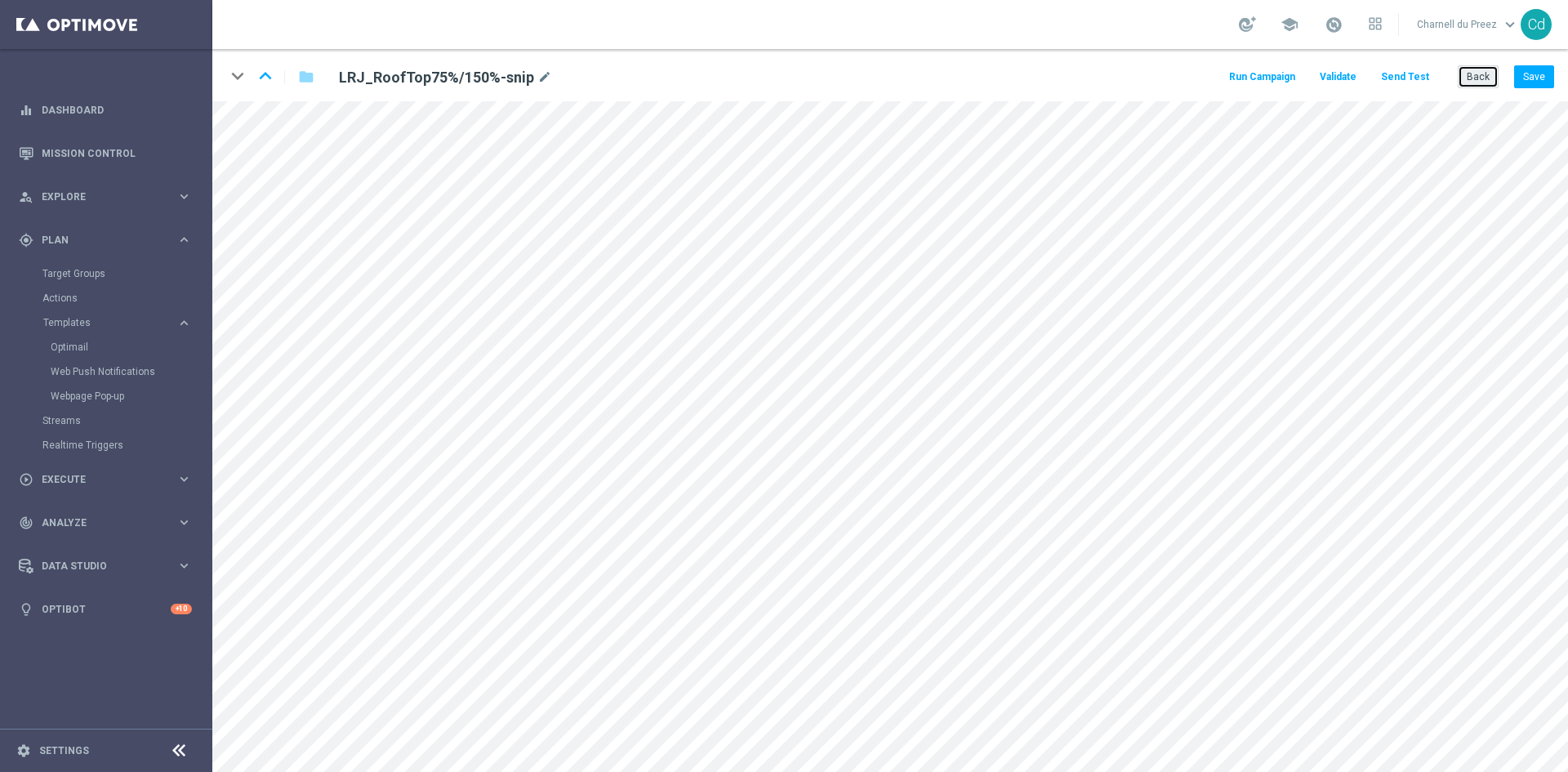
click at [1475, 79] on button "Back" at bounding box center [1478, 77] width 41 height 23
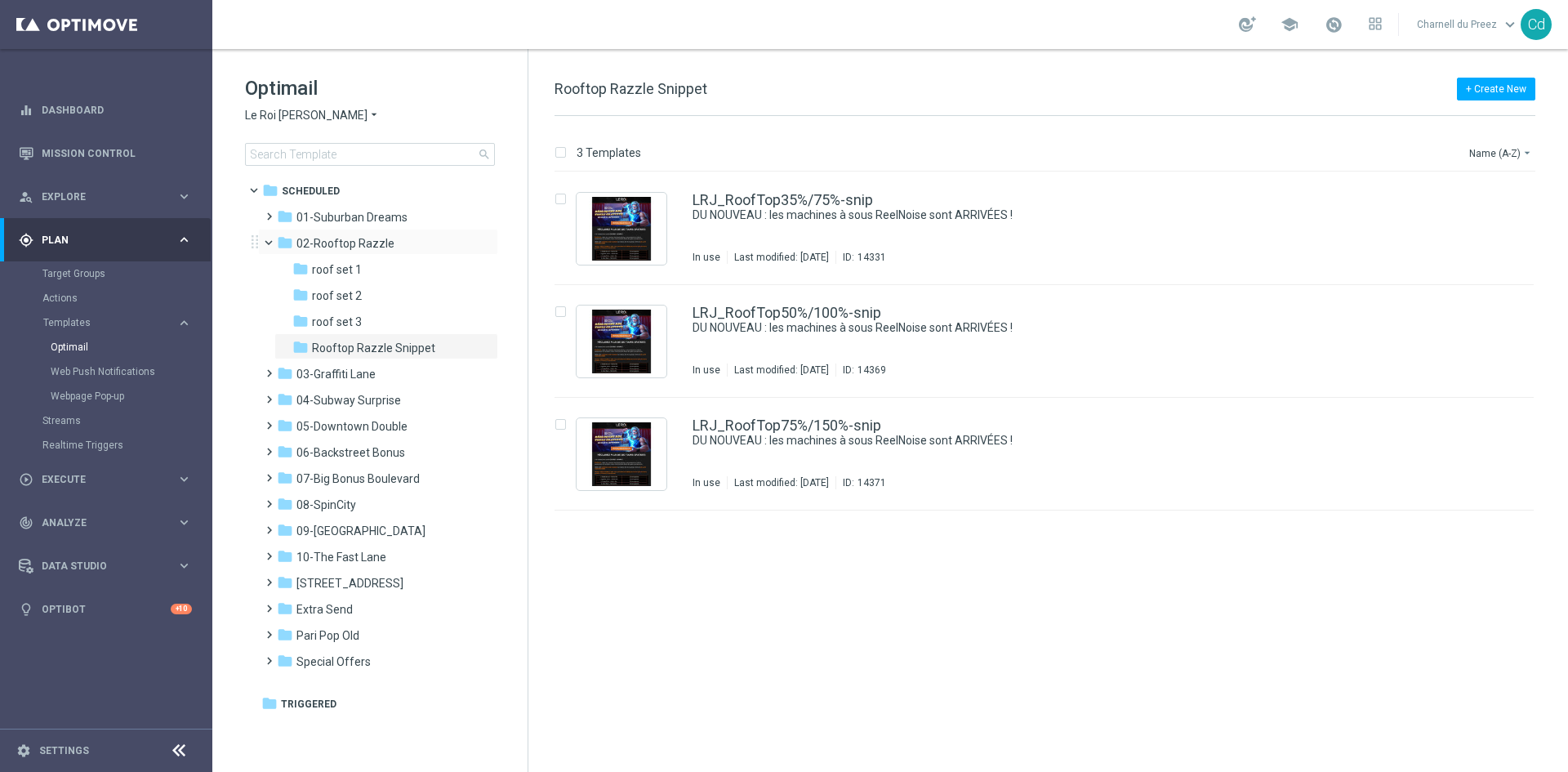
click at [273, 243] on span at bounding box center [276, 239] width 7 height 7
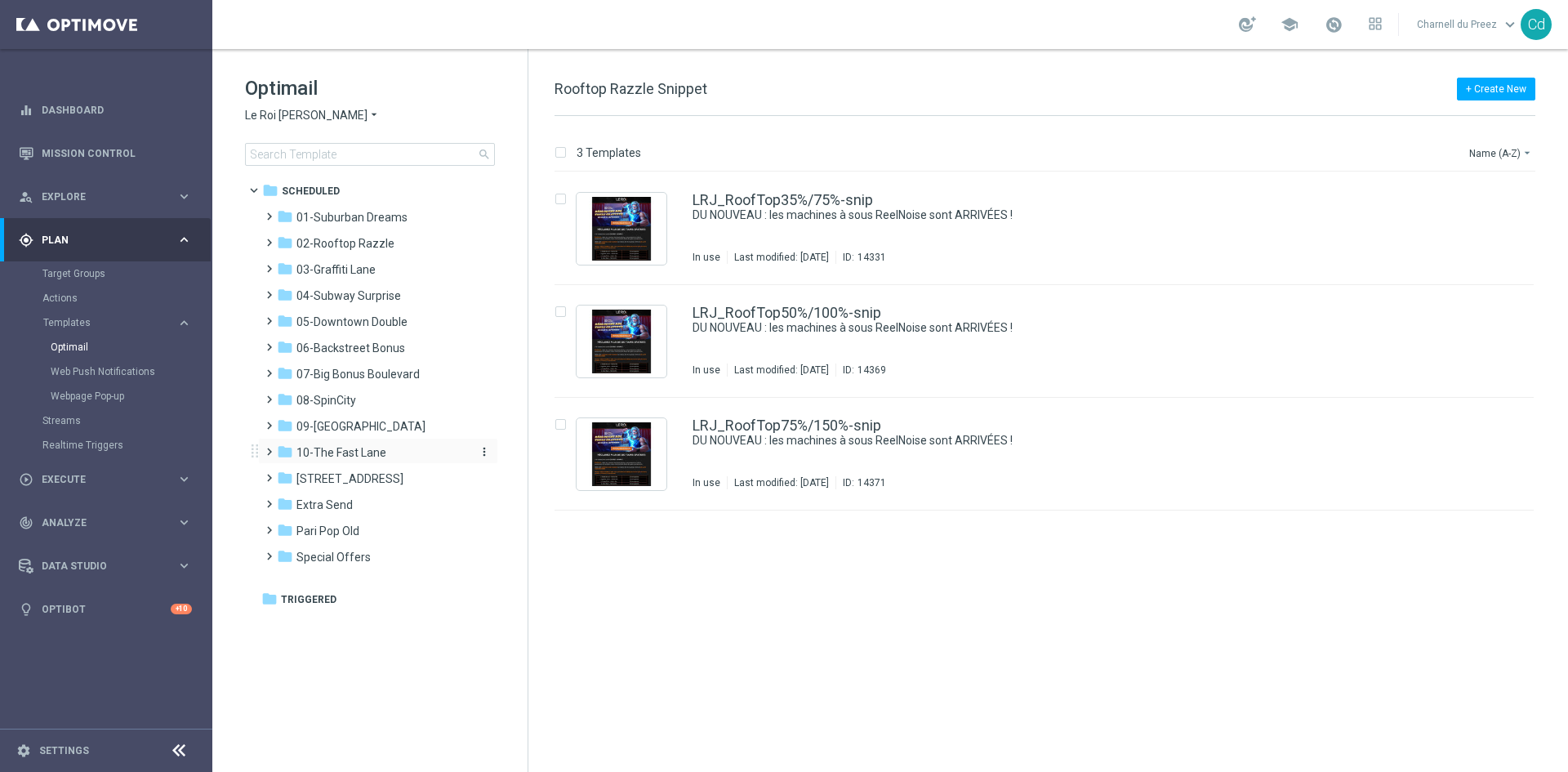
drag, startPoint x: 348, startPoint y: 436, endPoint x: 341, endPoint y: 450, distance: 15.7
click at [348, 436] on div "folder 09-[GEOGRAPHIC_DATA] more_vert" at bounding box center [378, 425] width 241 height 26
click at [342, 450] on span "10-The Fast Lane" at bounding box center [341, 453] width 90 height 15
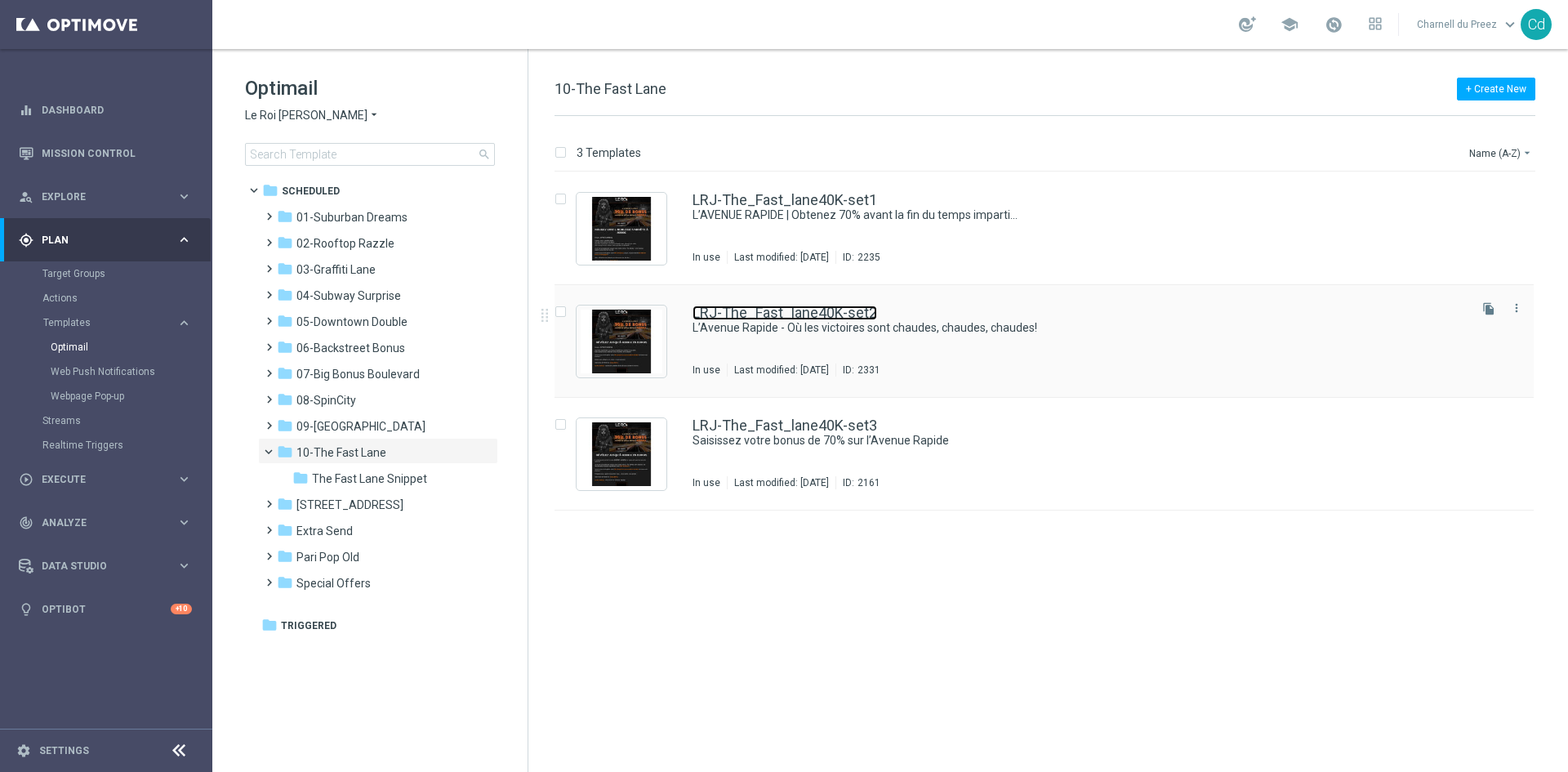
click at [846, 311] on link "LRJ-The_Fast_lane40K-set2" at bounding box center [784, 313] width 184 height 15
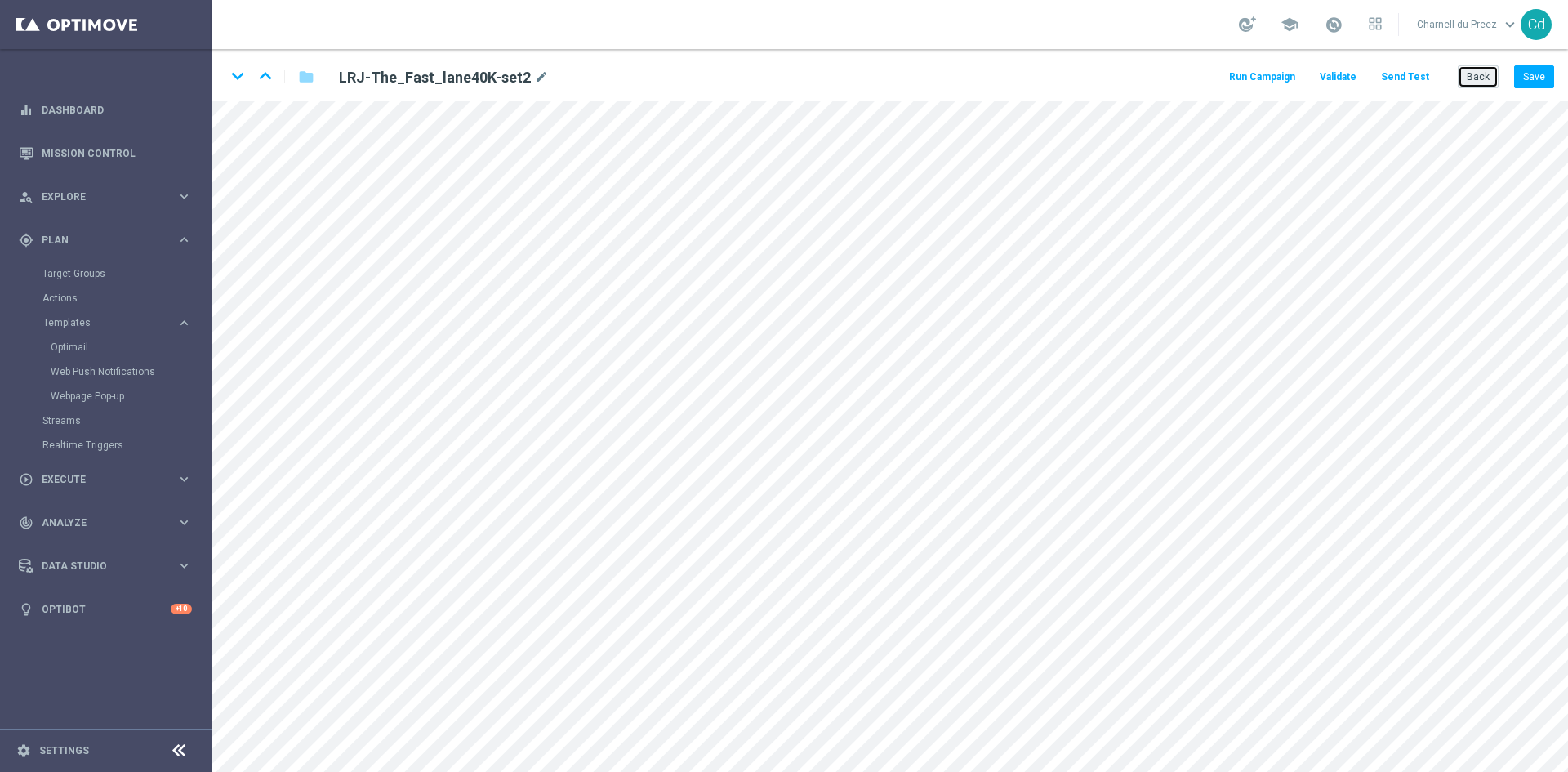
click at [1481, 88] on button "Back" at bounding box center [1478, 77] width 41 height 23
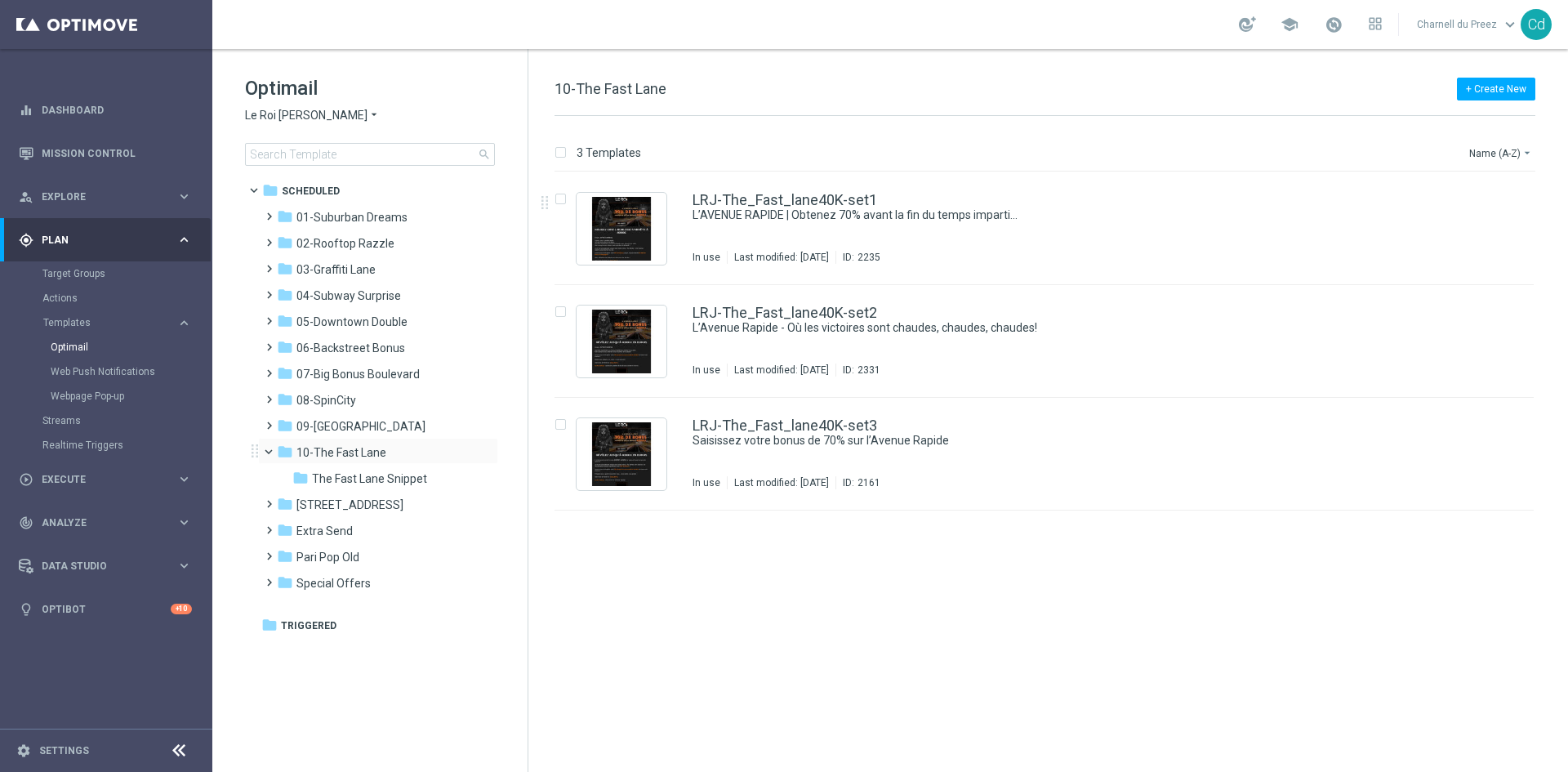
click at [273, 451] on span at bounding box center [276, 448] width 7 height 7
click at [283, 108] on span "Le Roi [PERSON_NAME]" at bounding box center [306, 115] width 122 height 16
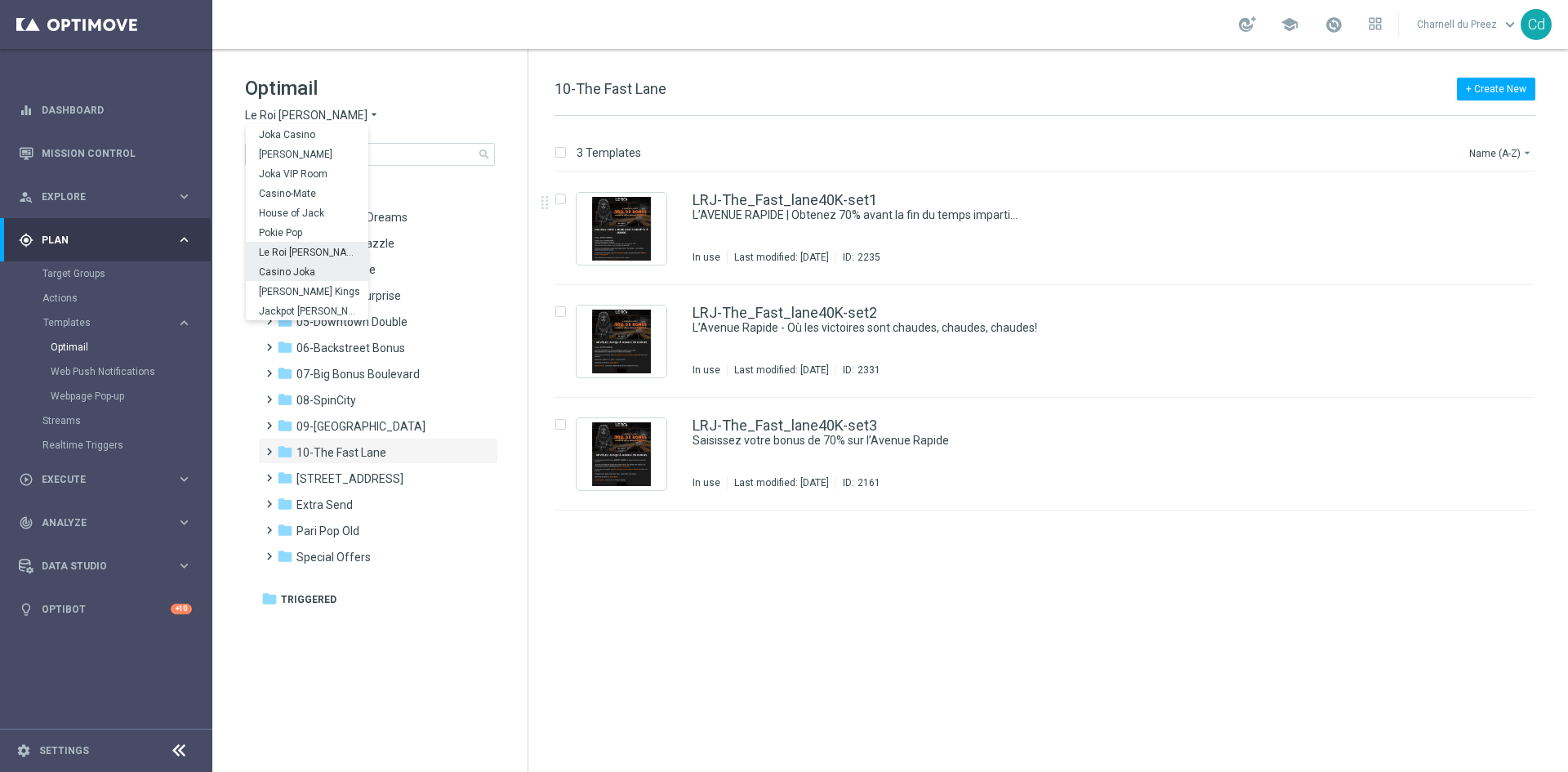
click at [0, 0] on span "Casino Joka" at bounding box center [0, 0] width 0 height 0
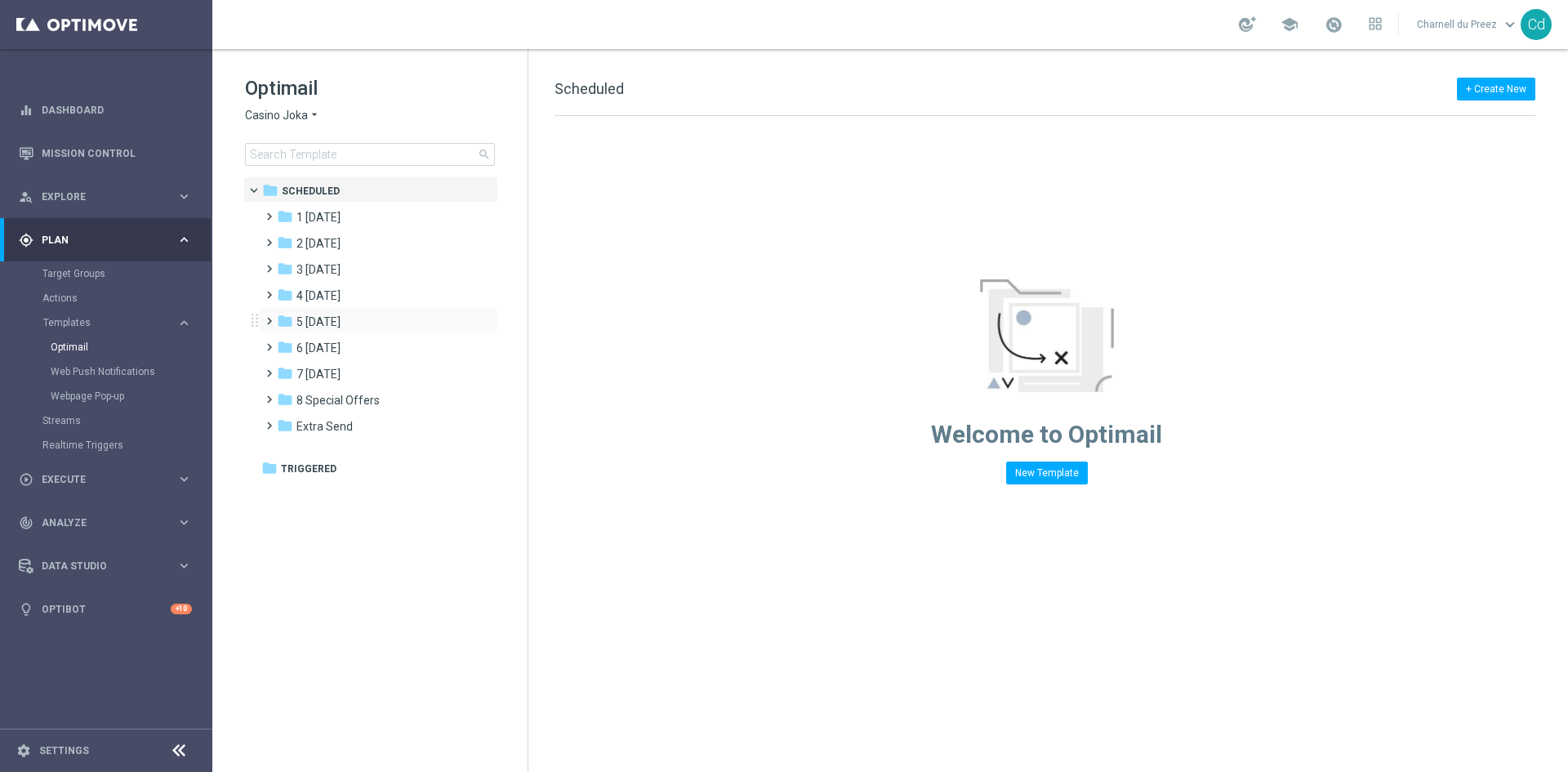
click at [266, 317] on span at bounding box center [265, 314] width 7 height 7
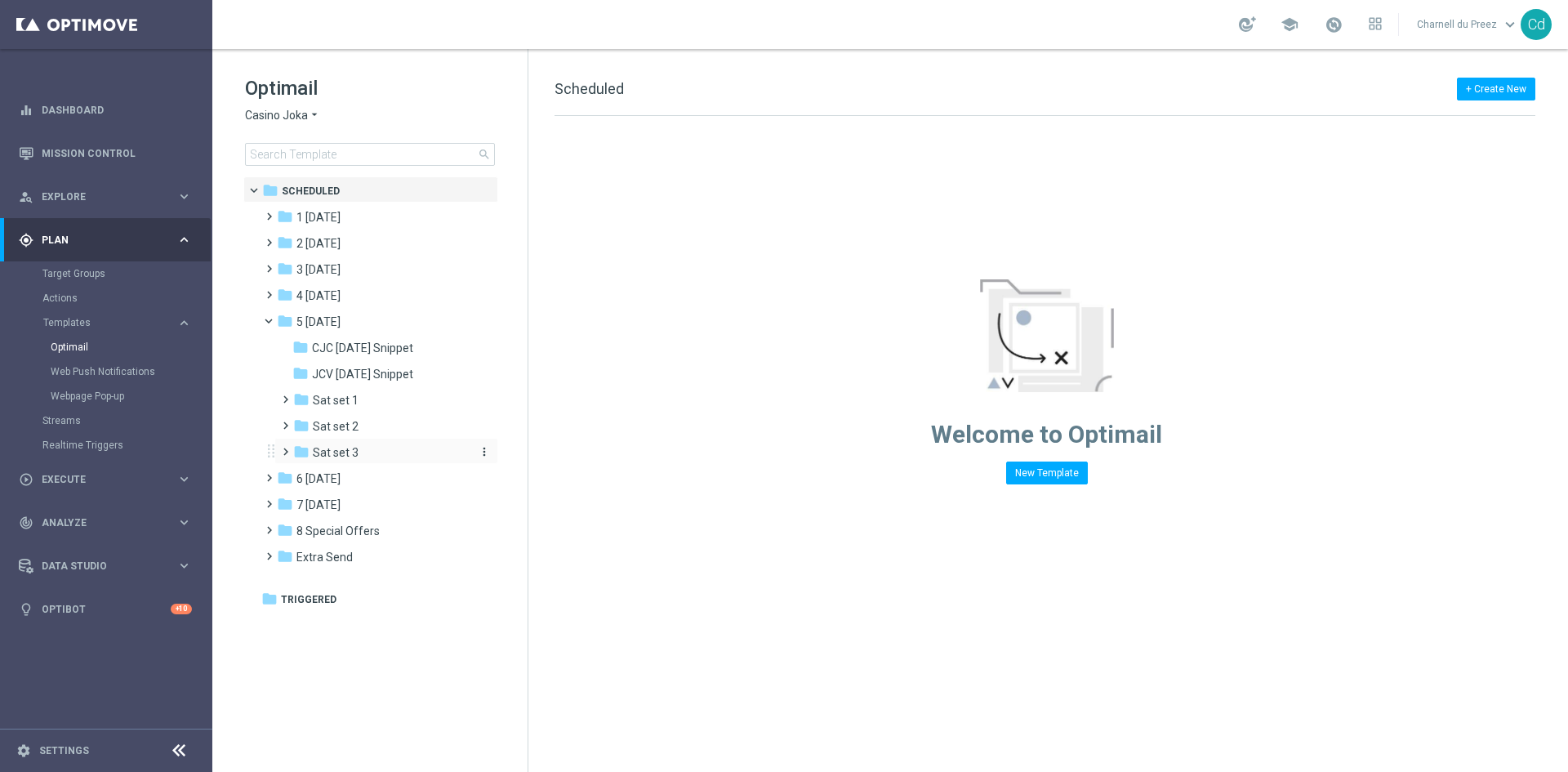
click at [345, 455] on span "Sat set 3" at bounding box center [335, 453] width 45 height 15
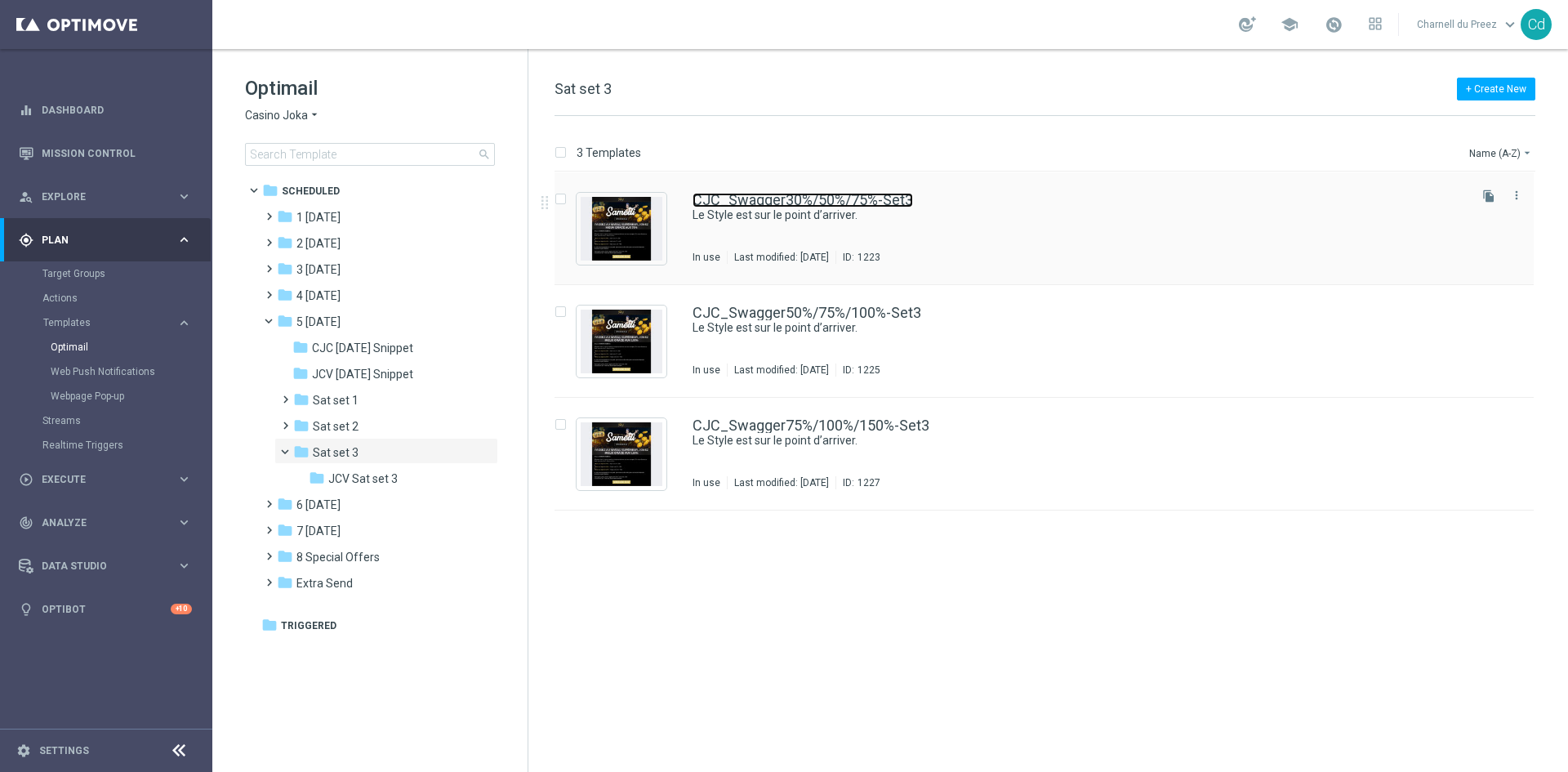
click at [836, 201] on link "CJC_Swagger30%/50%/75%-Set3" at bounding box center [803, 200] width 221 height 15
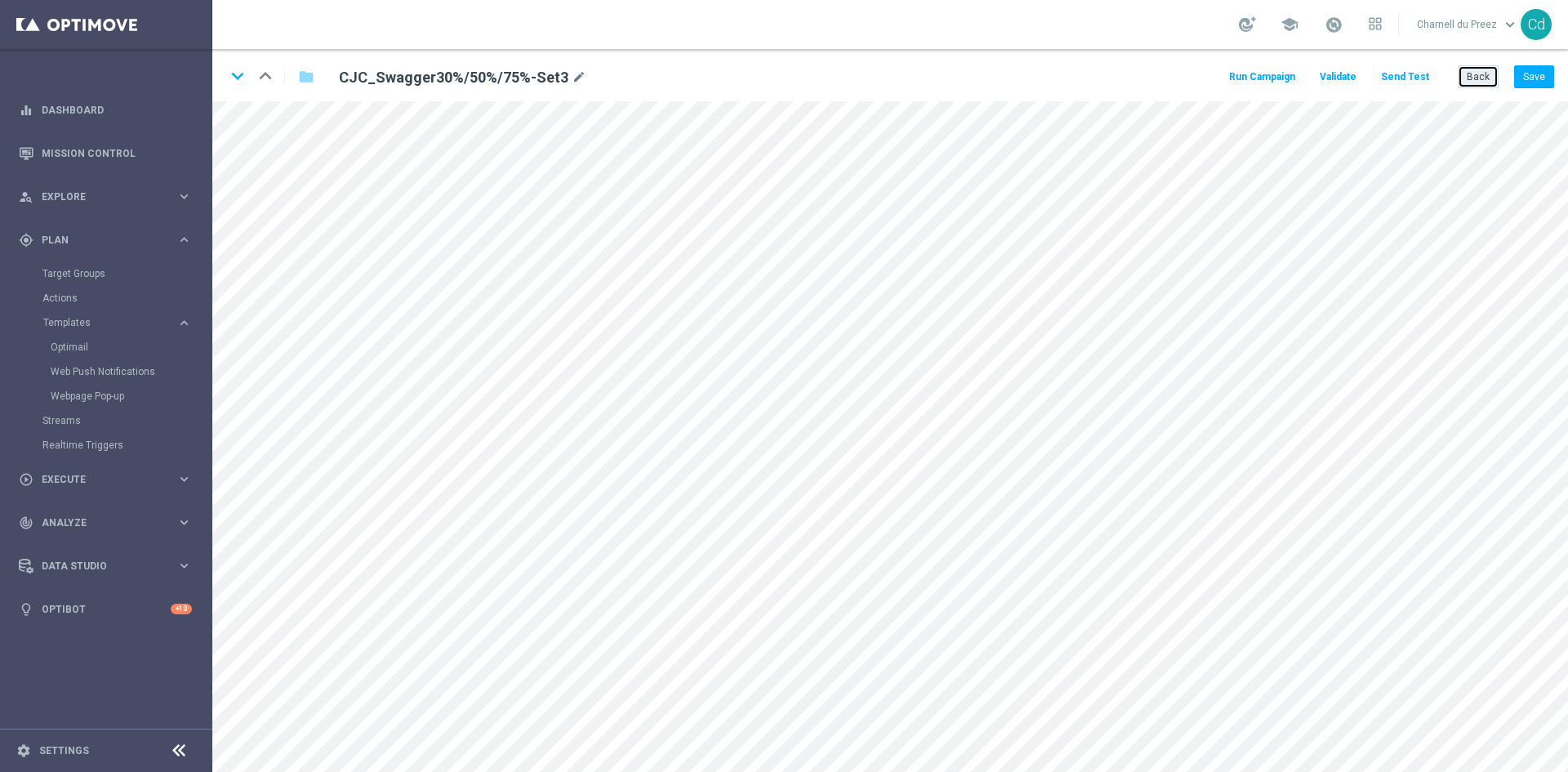
click at [1483, 79] on button "Back" at bounding box center [1478, 77] width 41 height 23
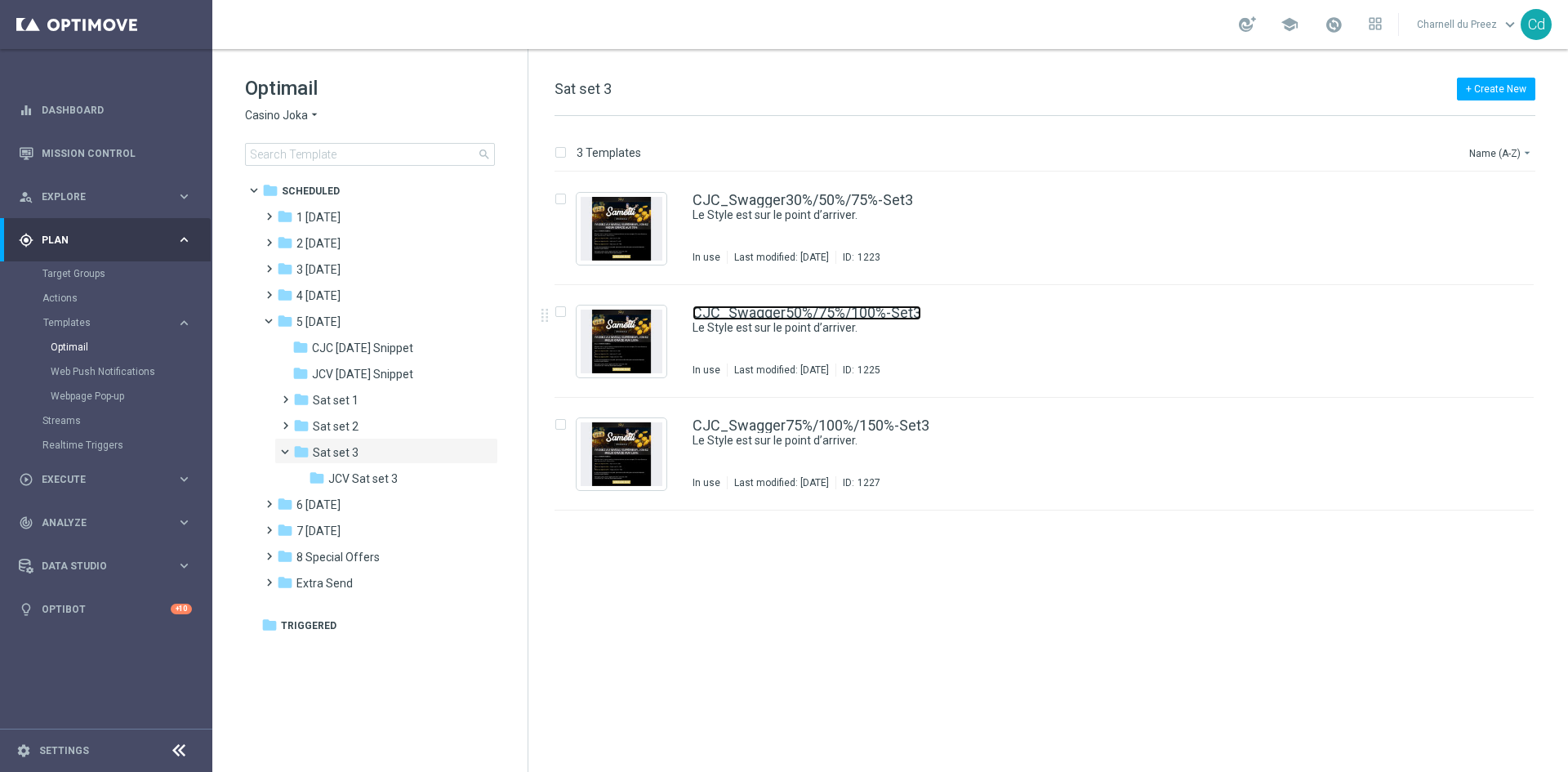
drag, startPoint x: 813, startPoint y: 306, endPoint x: 827, endPoint y: 310, distance: 14.6
click at [814, 306] on link "CJC_Swagger50%/75%/100%-Set3" at bounding box center [807, 313] width 229 height 15
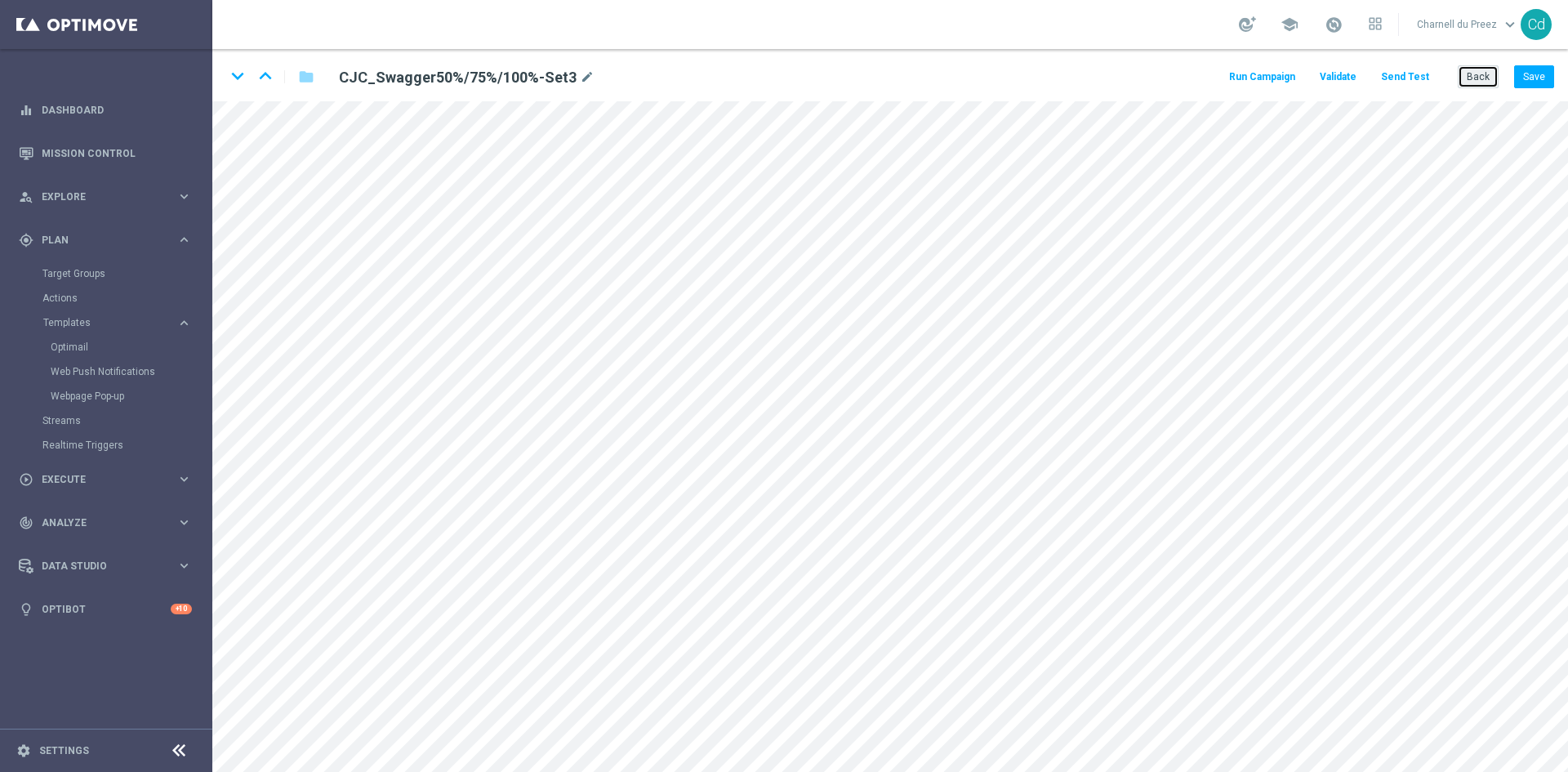
click at [1477, 79] on button "Back" at bounding box center [1478, 77] width 41 height 23
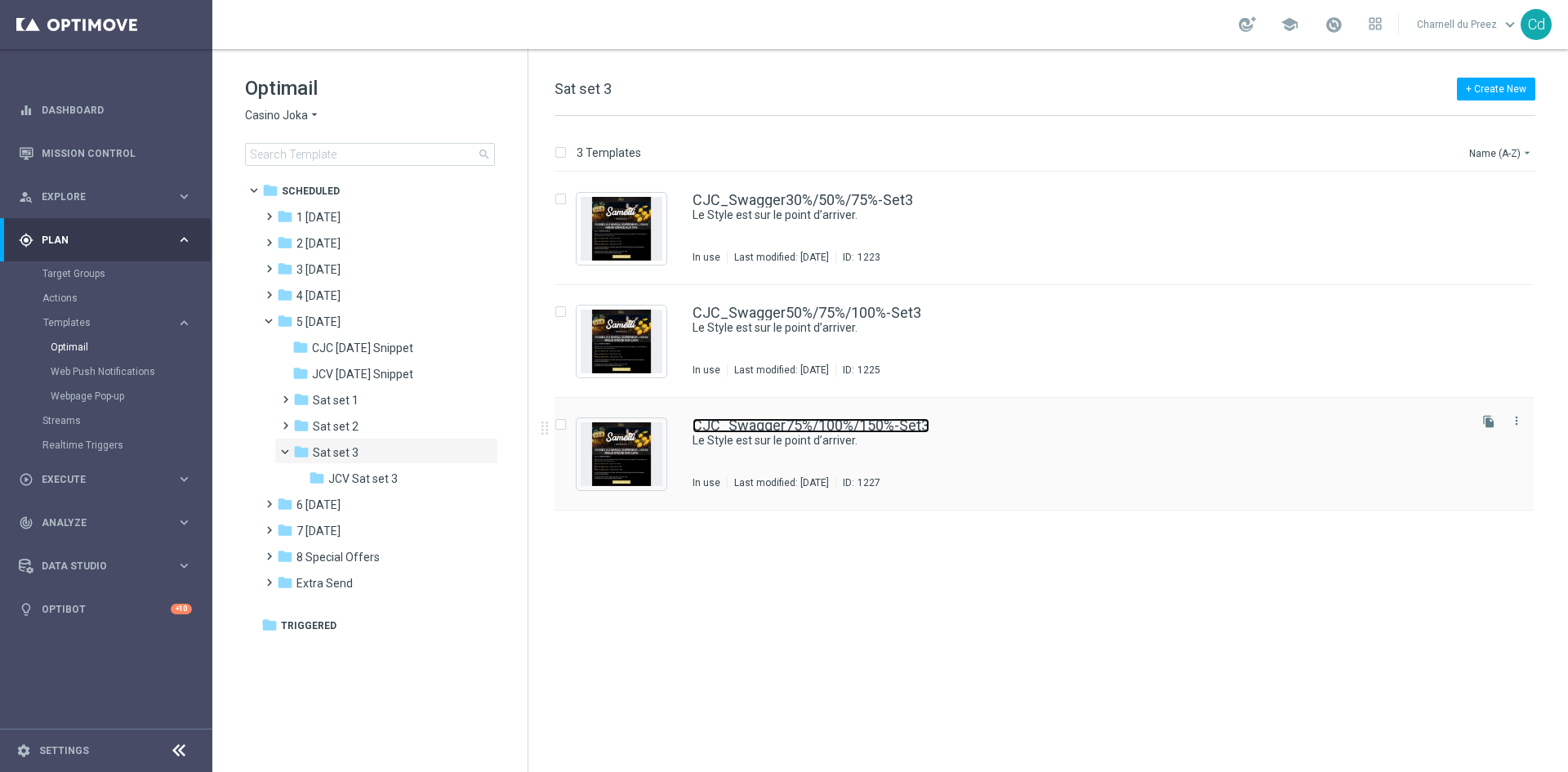
click at [860, 426] on link "CJC_Swagger75%/100%/150%-Set3" at bounding box center [811, 426] width 237 height 15
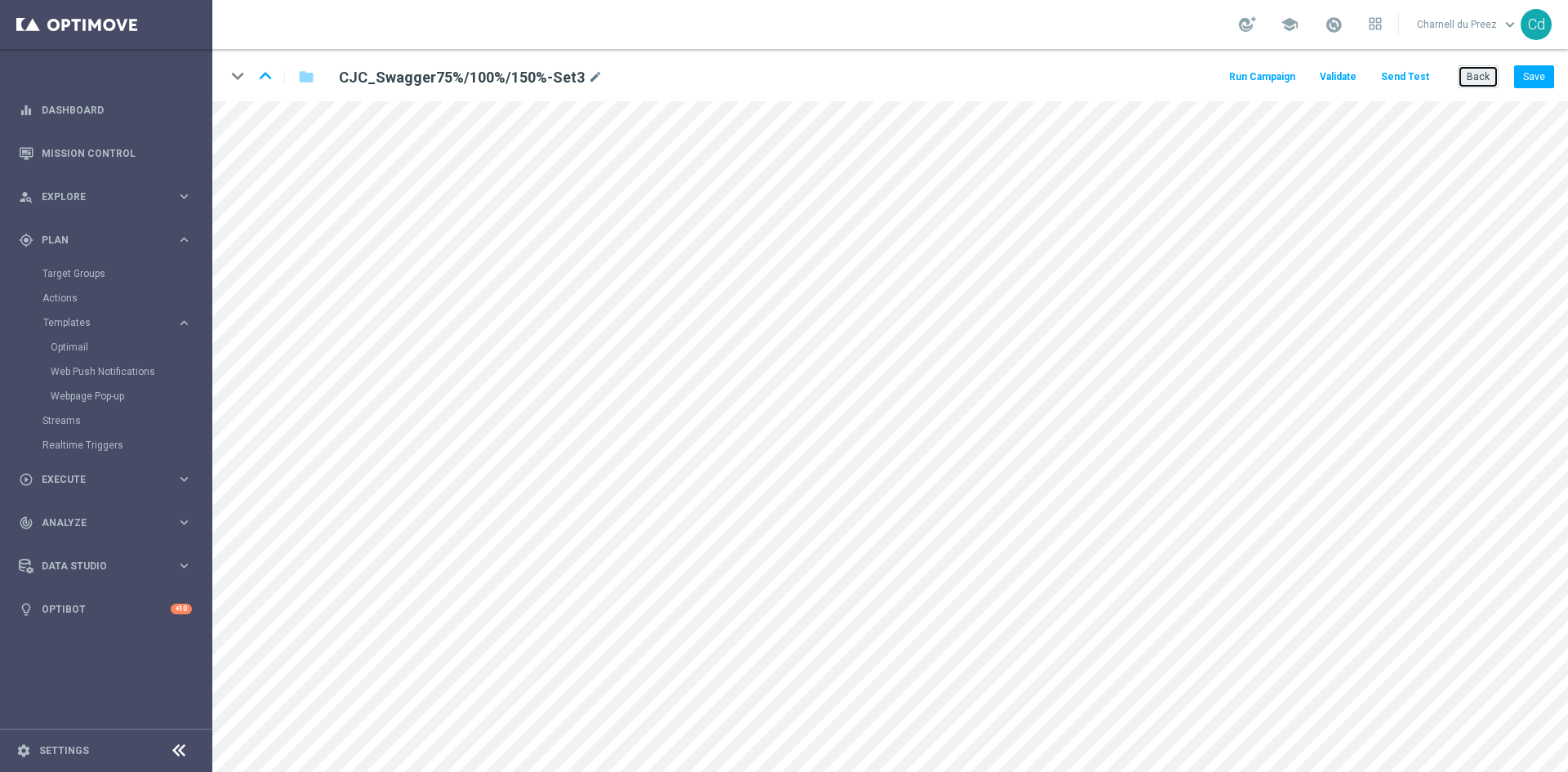
click at [1478, 81] on button "Back" at bounding box center [1478, 77] width 41 height 23
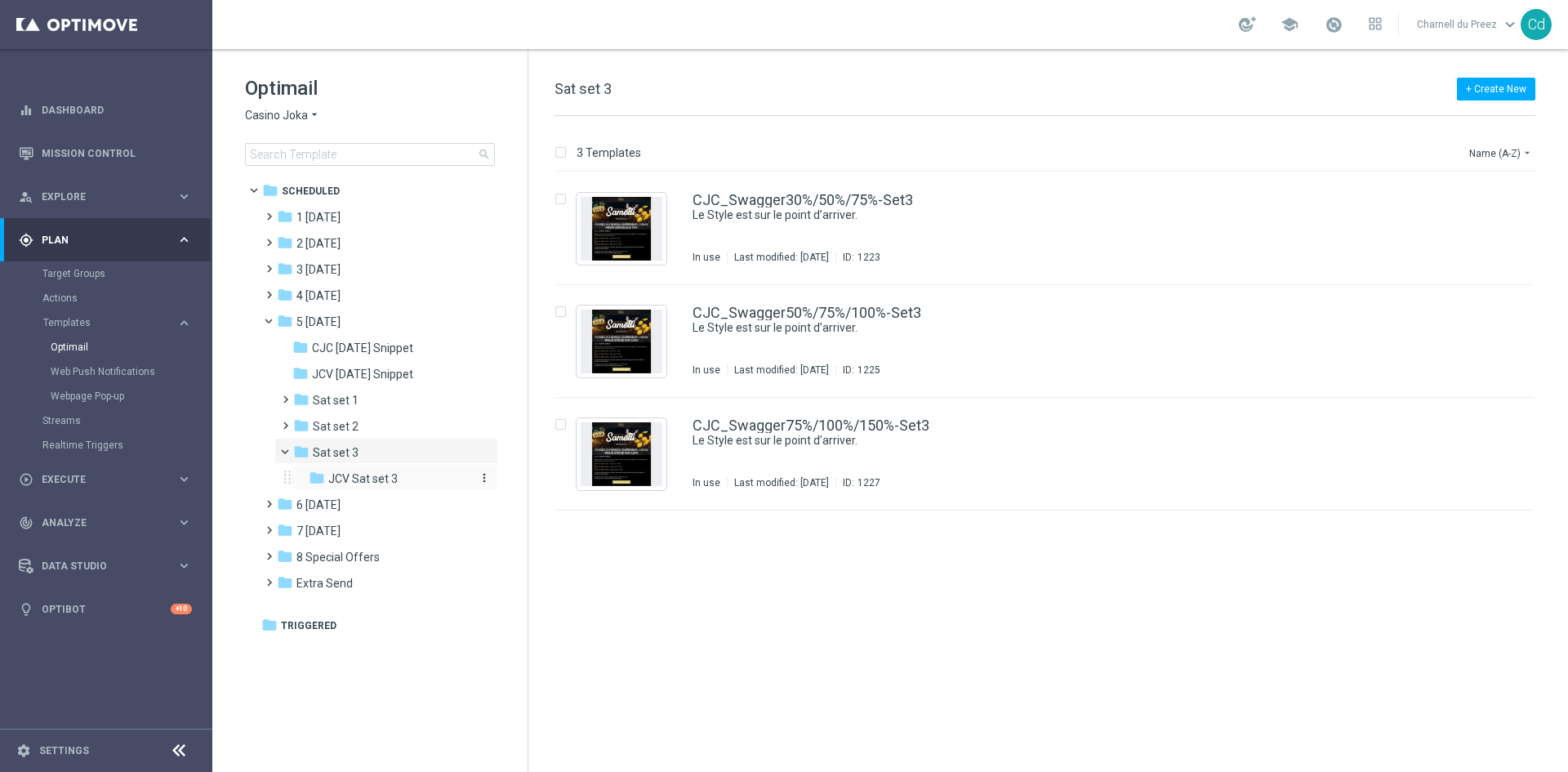
click at [388, 478] on span "JCV Sat set 3" at bounding box center [363, 479] width 69 height 15
click at [831, 190] on div "JCV_Swagger30%/50%/75%-Set3 Le Style est sur le point d’arriver. In use Last mo…" at bounding box center [1044, 229] width 979 height 112
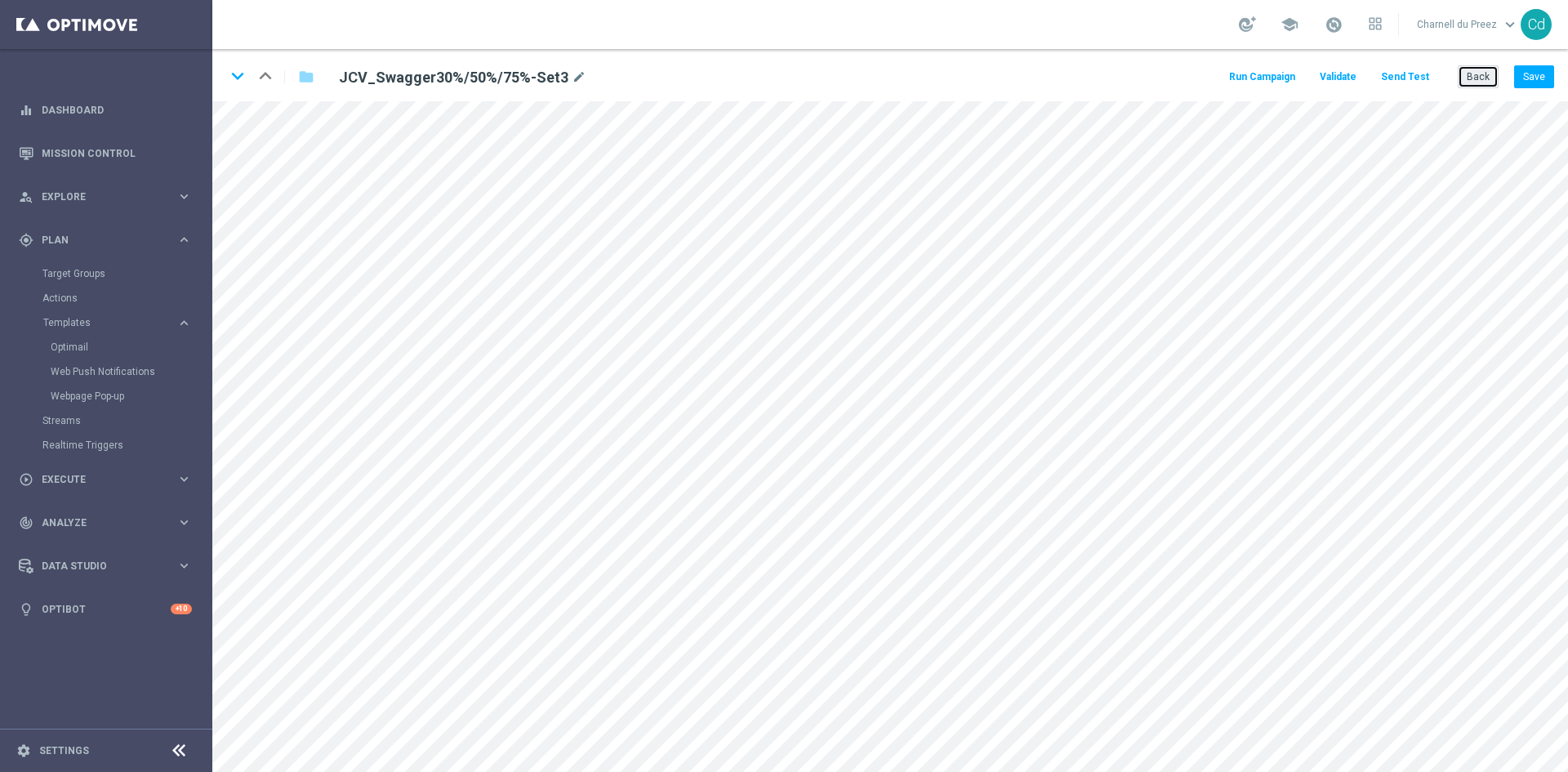
click at [1485, 85] on button "Back" at bounding box center [1478, 77] width 41 height 23
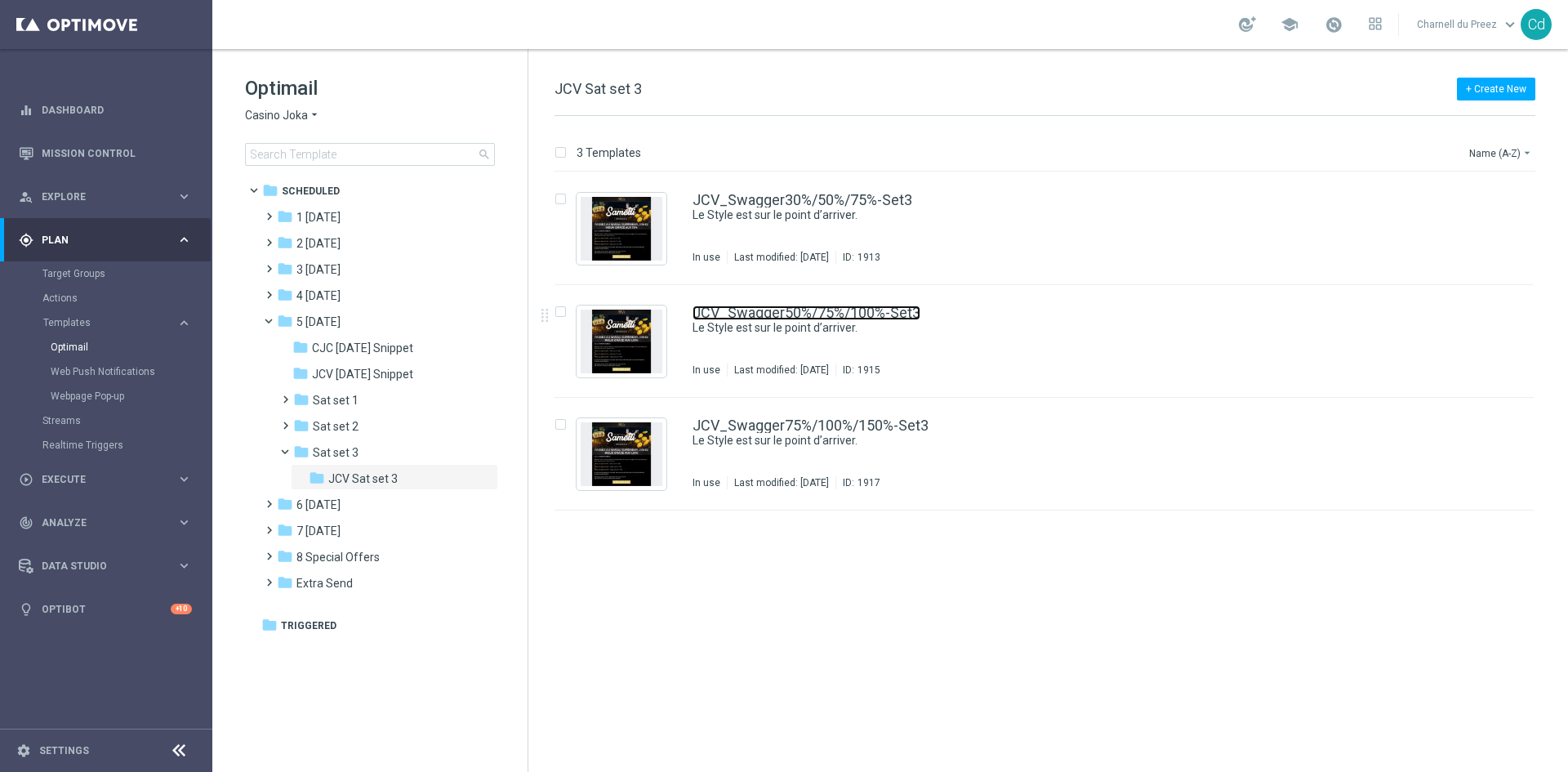
drag, startPoint x: 815, startPoint y: 311, endPoint x: 855, endPoint y: 309, distance: 40.0
click at [815, 311] on link "JCV_Swagger50%/75%/100%-Set3" at bounding box center [807, 313] width 228 height 15
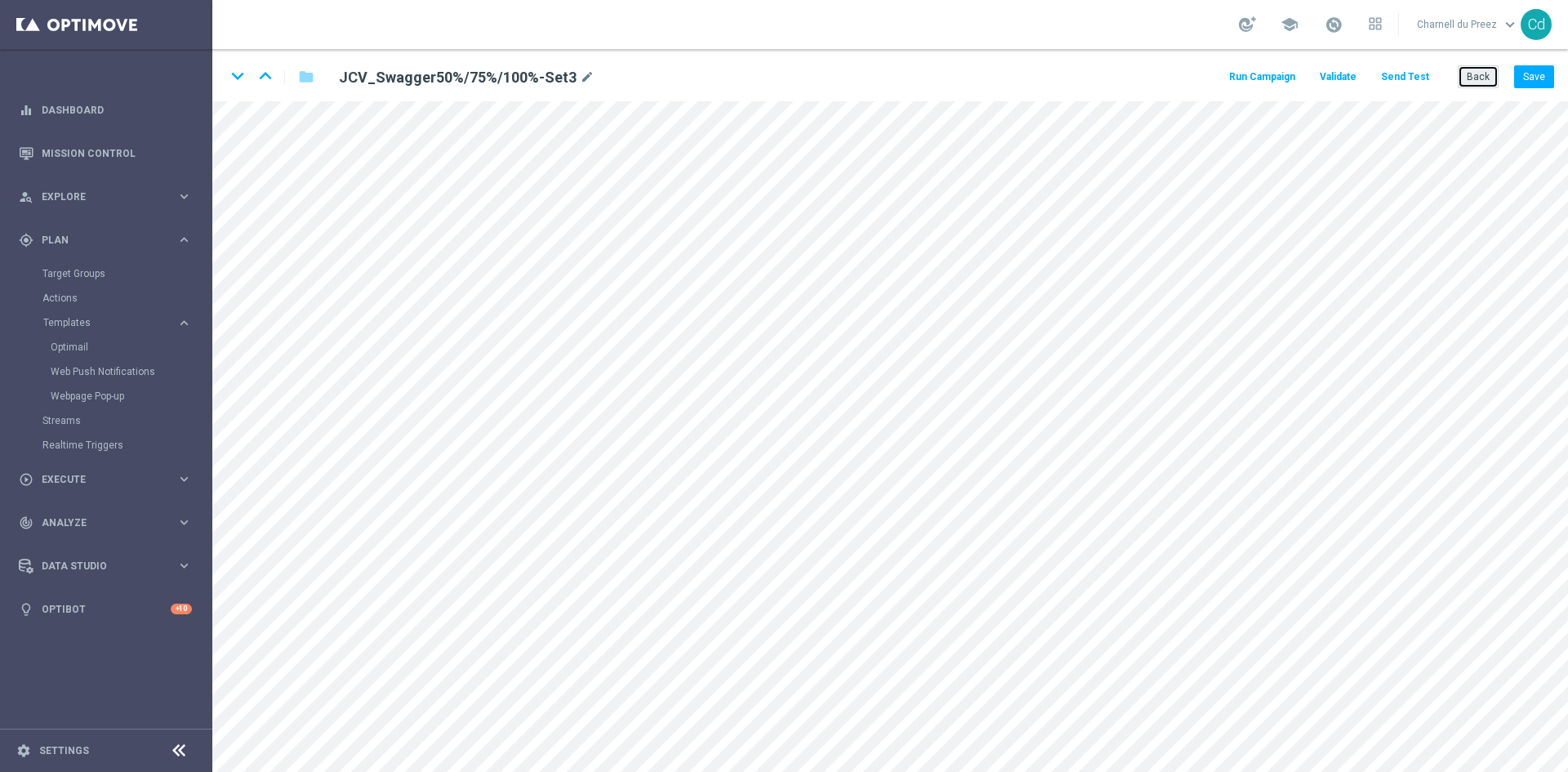
click at [1483, 80] on button "Back" at bounding box center [1478, 77] width 41 height 23
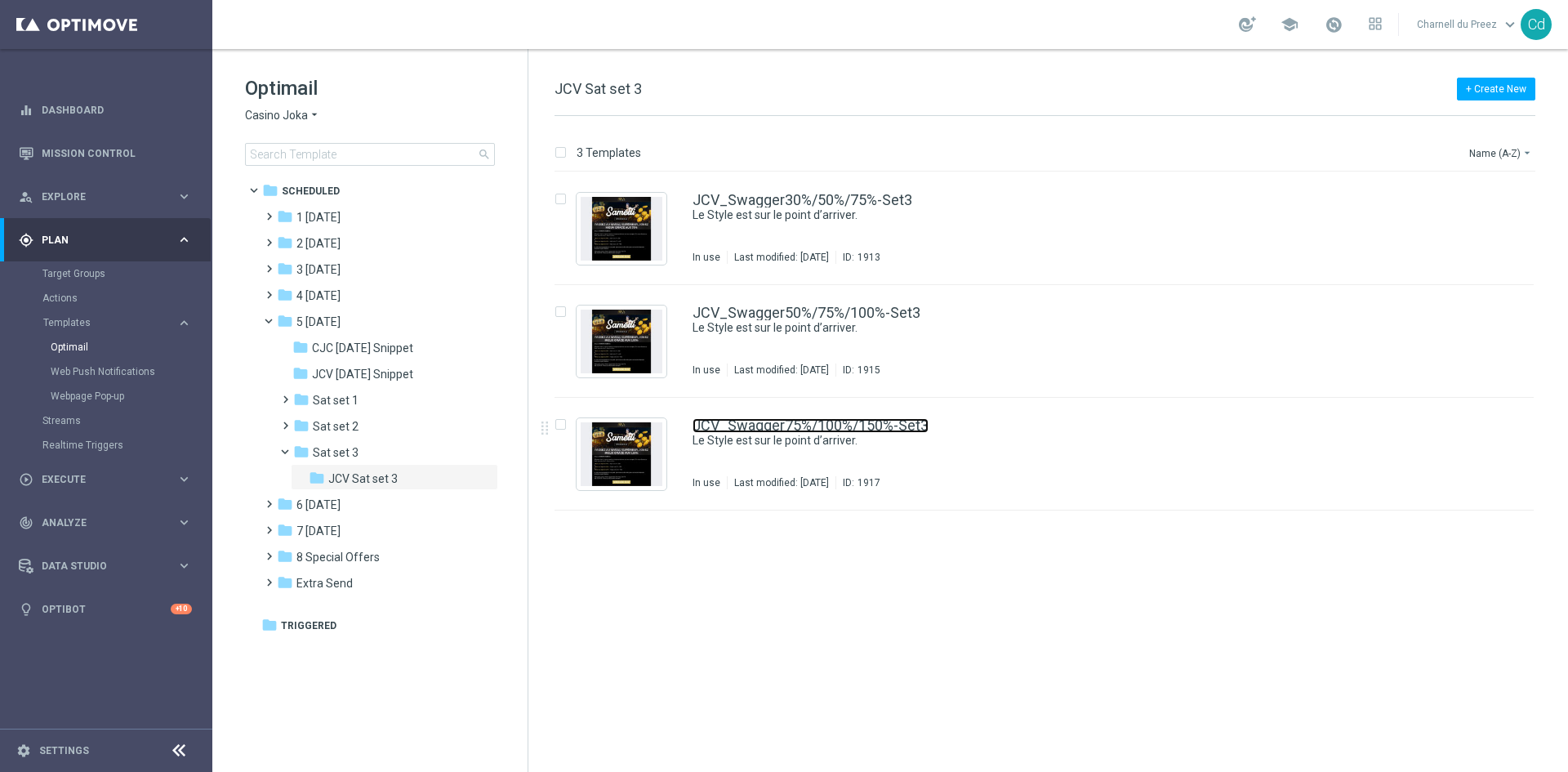
drag, startPoint x: 841, startPoint y: 422, endPoint x: 800, endPoint y: 410, distance: 42.7
click at [841, 422] on link "JCV_Swagger75%/100%/150%-Set3" at bounding box center [811, 426] width 236 height 15
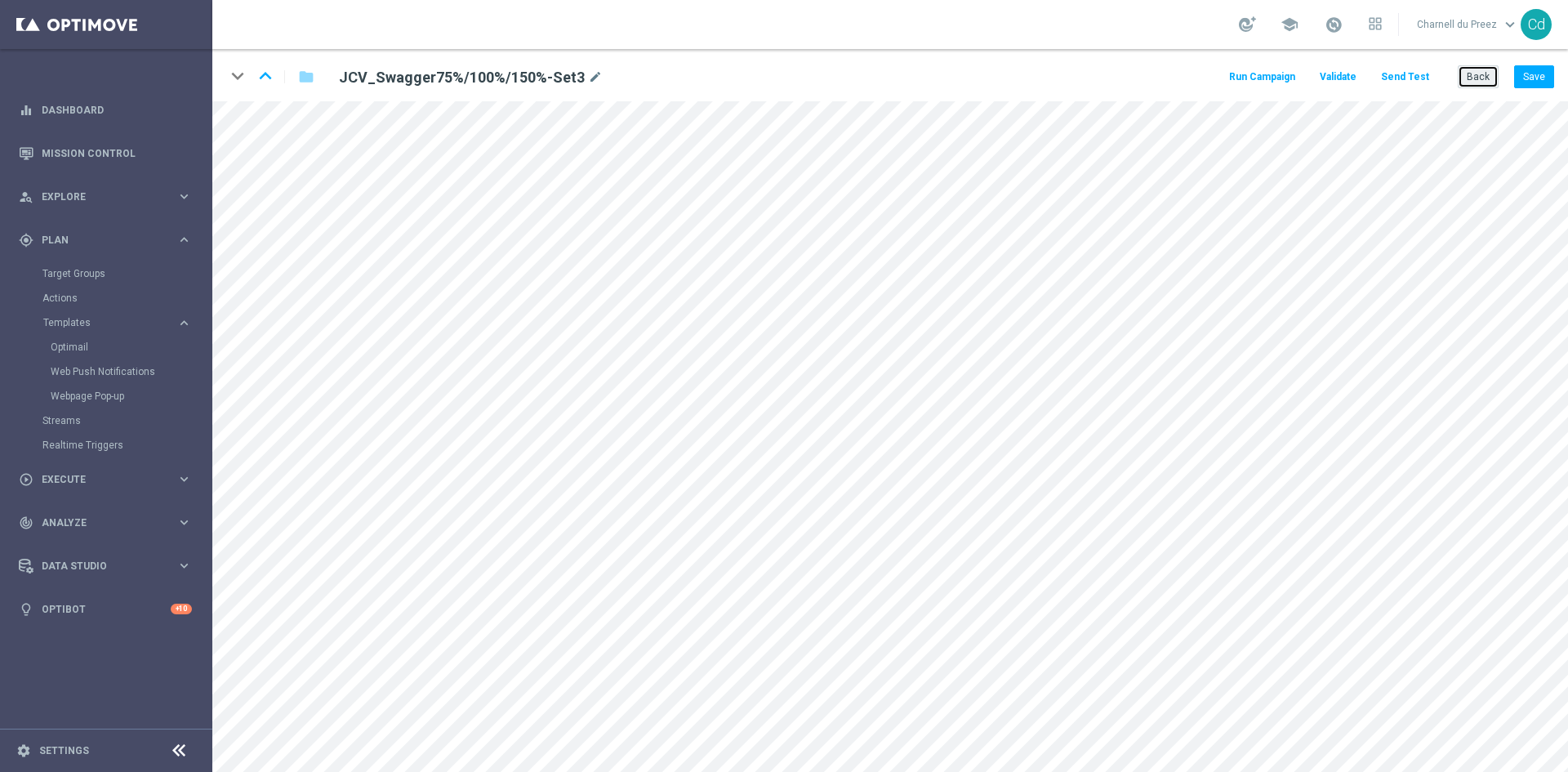
click at [1483, 71] on button "Back" at bounding box center [1478, 77] width 41 height 23
